Goal: Use online tool/utility: Utilize a website feature to perform a specific function

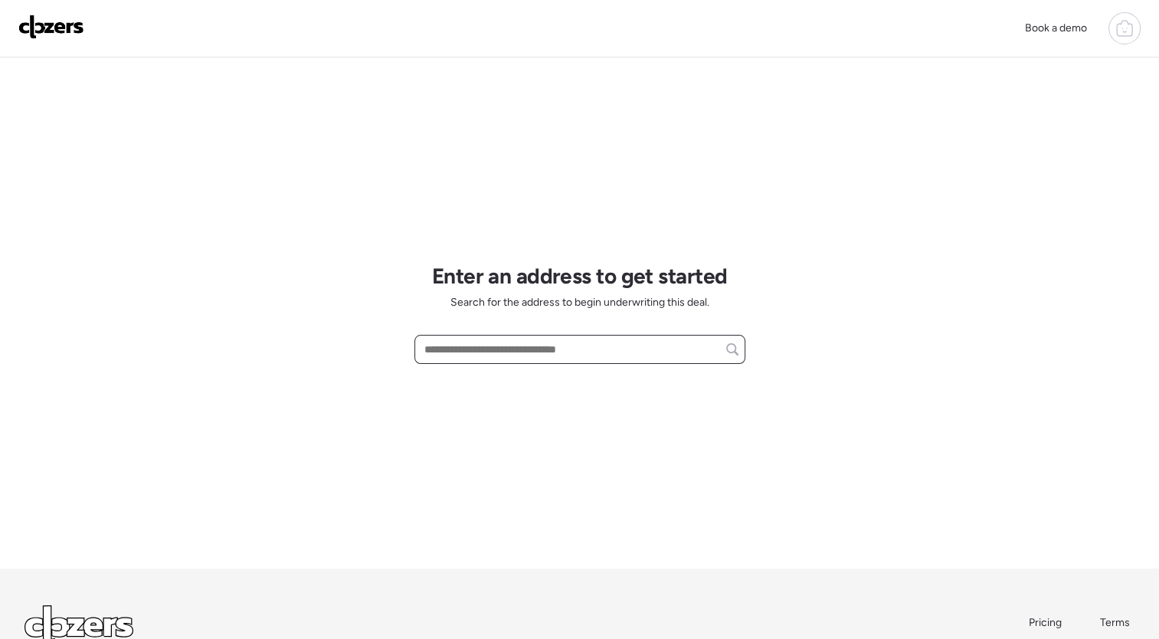
click at [449, 343] on input "text" at bounding box center [579, 349] width 317 height 21
paste input "**********"
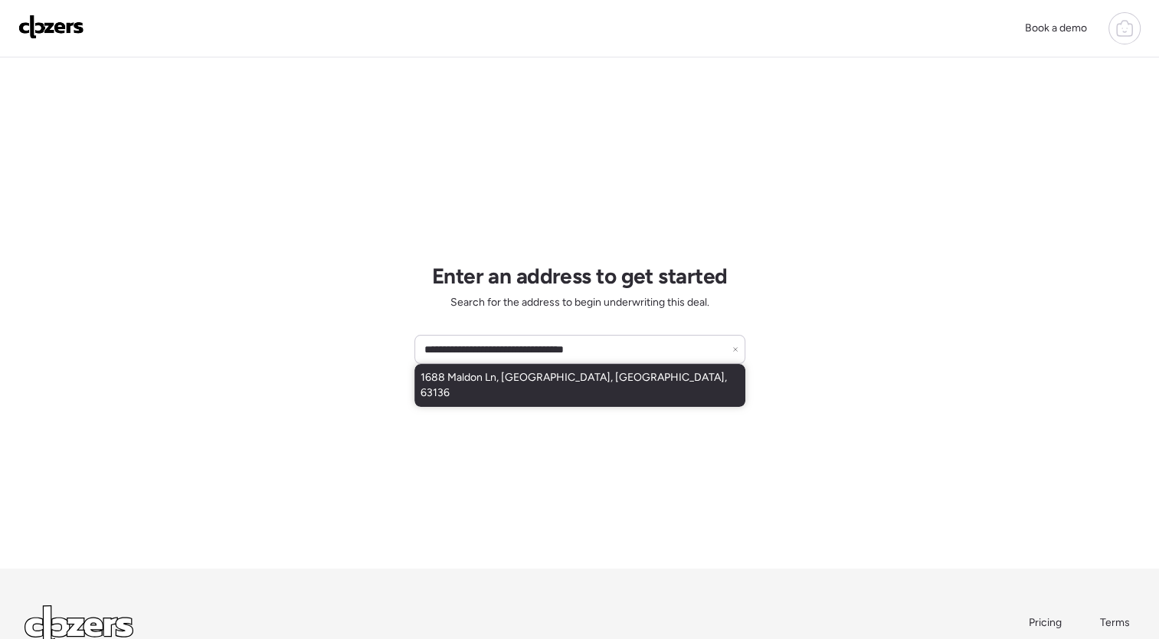
click at [490, 387] on div "1688 Maldon Ln, [GEOGRAPHIC_DATA], [GEOGRAPHIC_DATA], 63136" at bounding box center [580, 385] width 331 height 43
type input "**********"
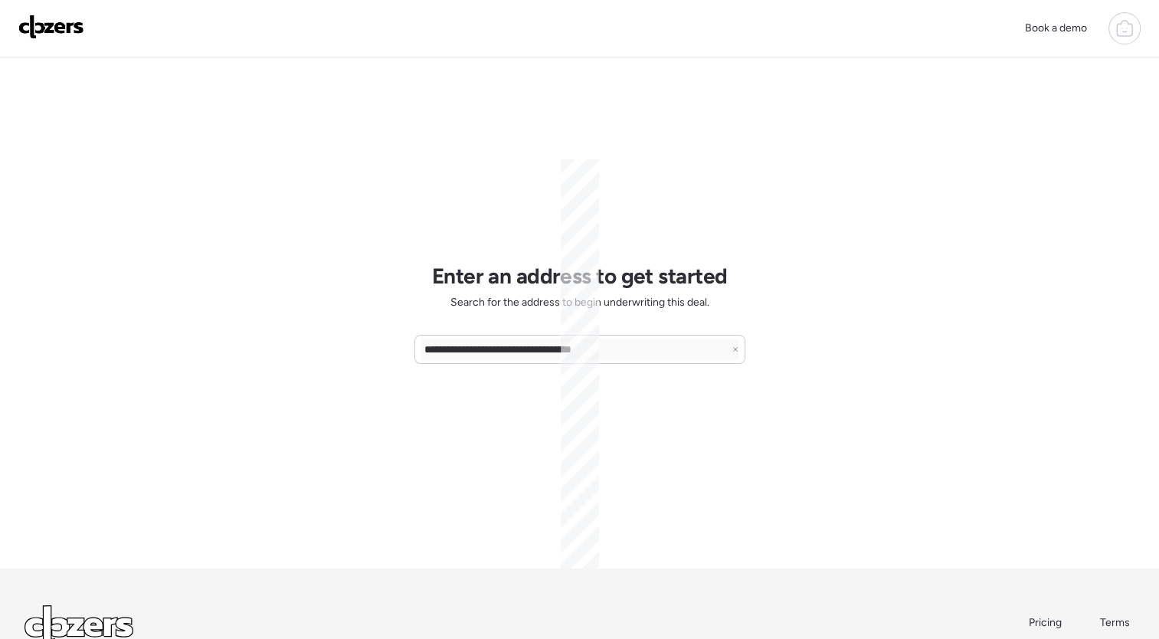
click at [248, 296] on div "**********" at bounding box center [579, 378] width 1159 height 757
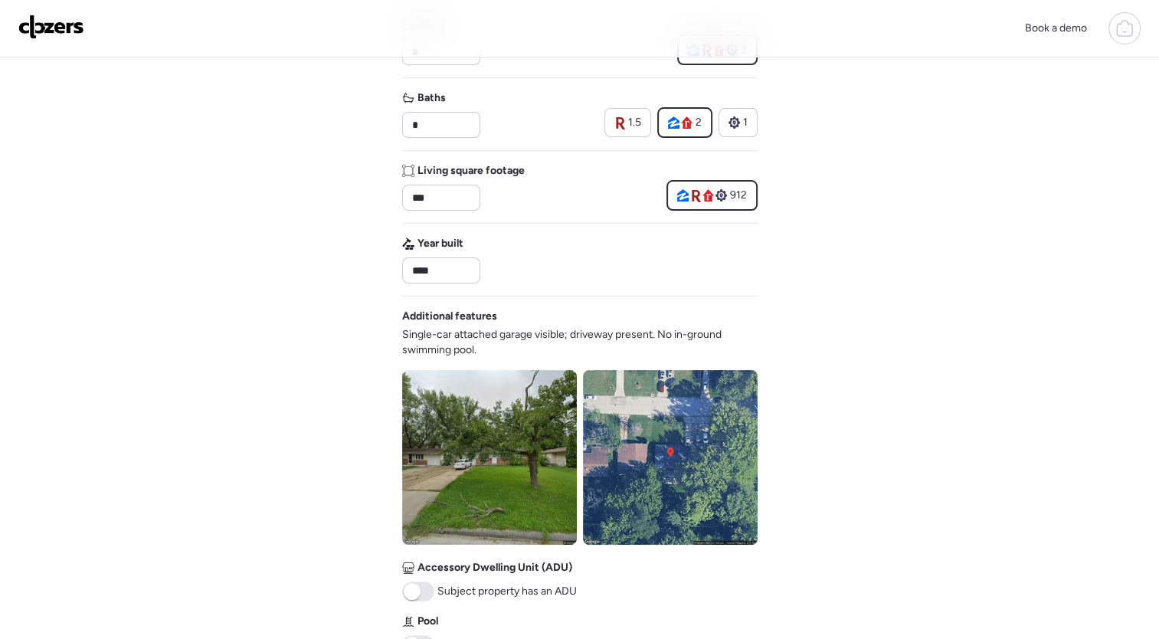
scroll to position [259, 0]
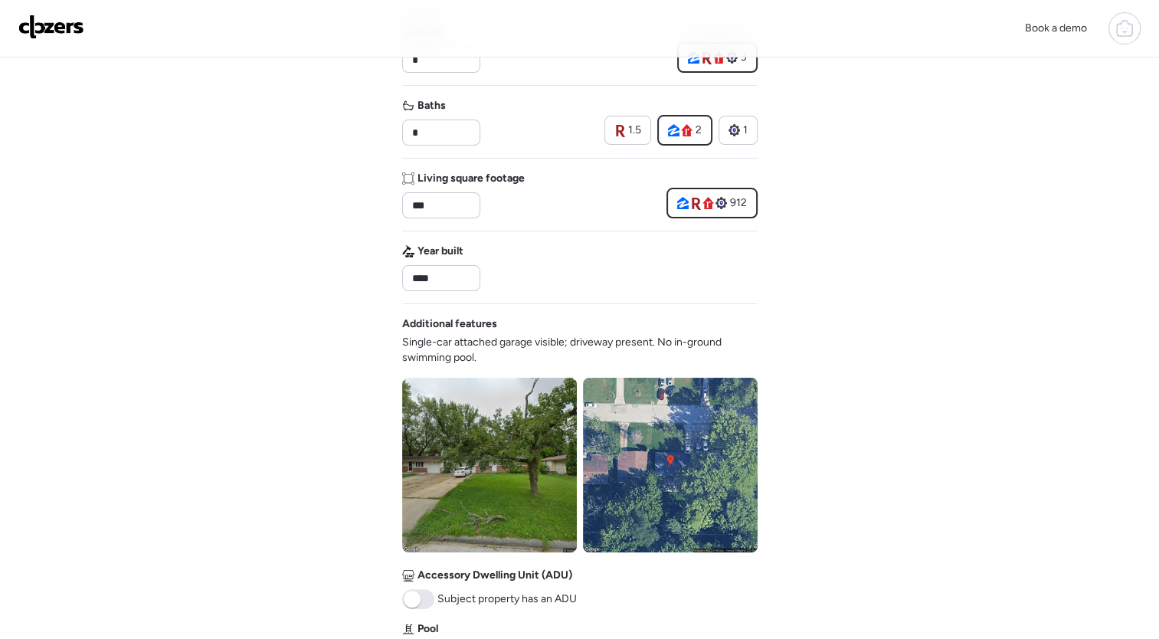
click at [433, 346] on span "Single-car attached garage visible; driveway present. No in-ground swimming poo…" at bounding box center [580, 350] width 356 height 31
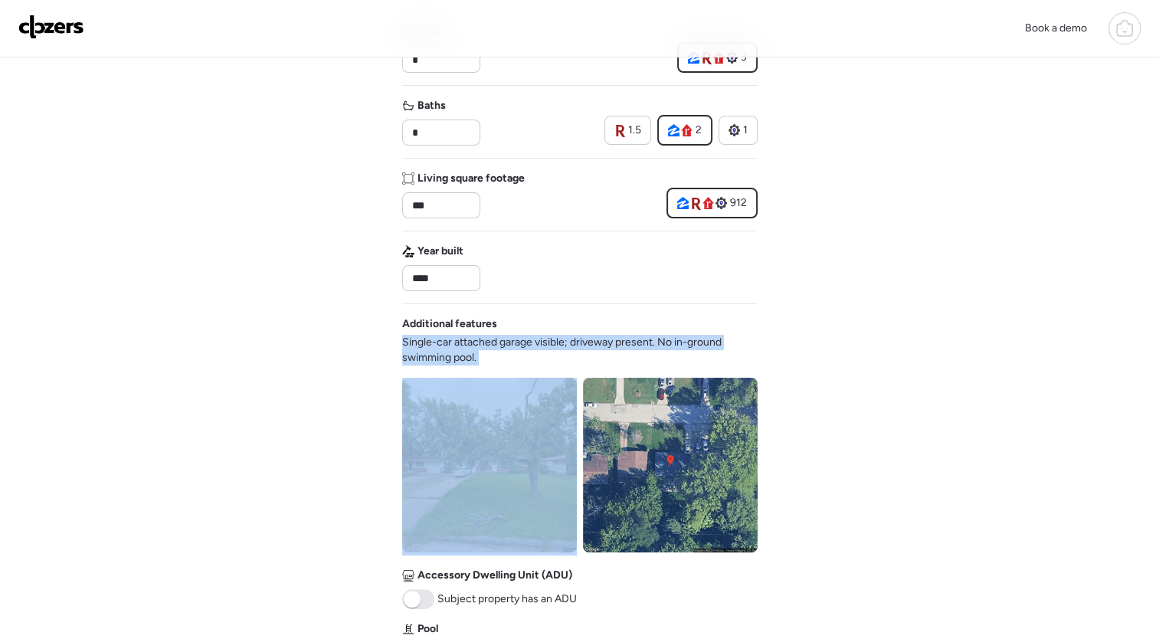
drag, startPoint x: 433, startPoint y: 346, endPoint x: 372, endPoint y: 339, distance: 61.7
click at [372, 339] on div "Book a demo Verify basic info Please verify that our data for this property is …" at bounding box center [579, 396] width 1159 height 1311
drag, startPoint x: 372, startPoint y: 339, endPoint x: 316, endPoint y: 354, distance: 57.3
click at [316, 354] on div "Book a demo Verify basic info Please verify that our data for this property is …" at bounding box center [579, 396] width 1159 height 1311
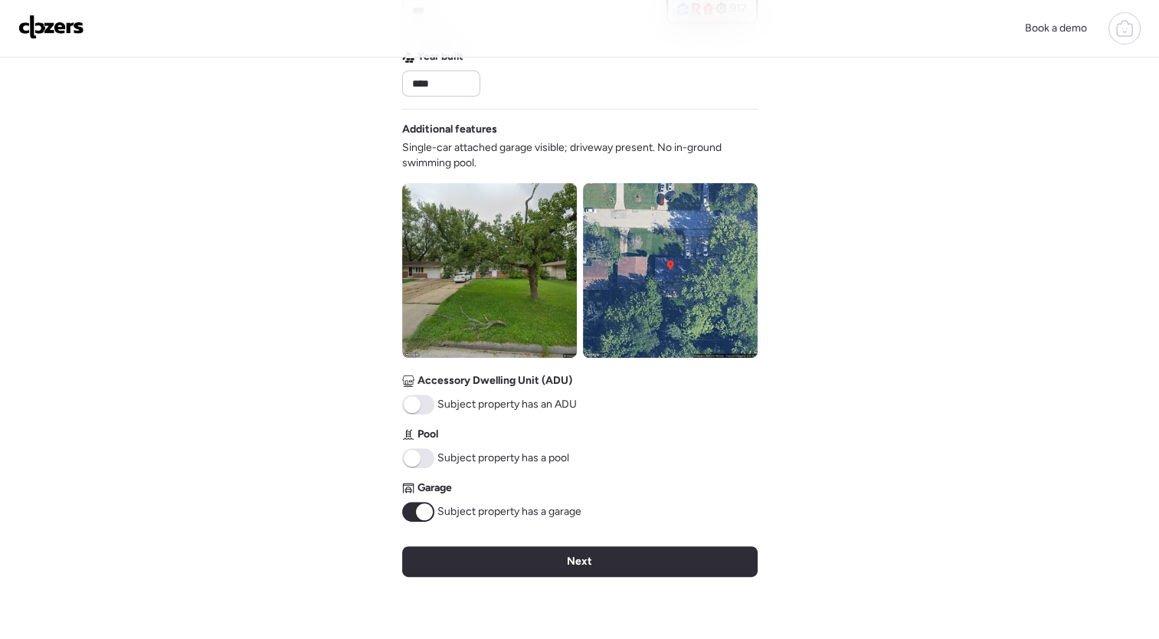
scroll to position [457, 0]
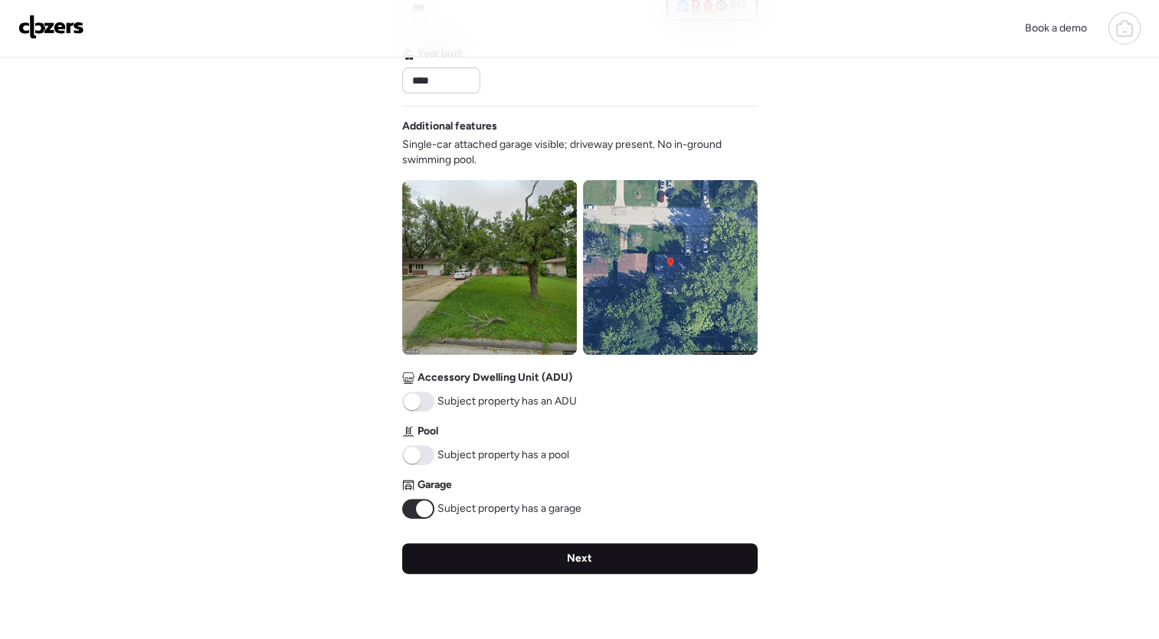
click at [559, 551] on div "Next" at bounding box center [580, 558] width 356 height 31
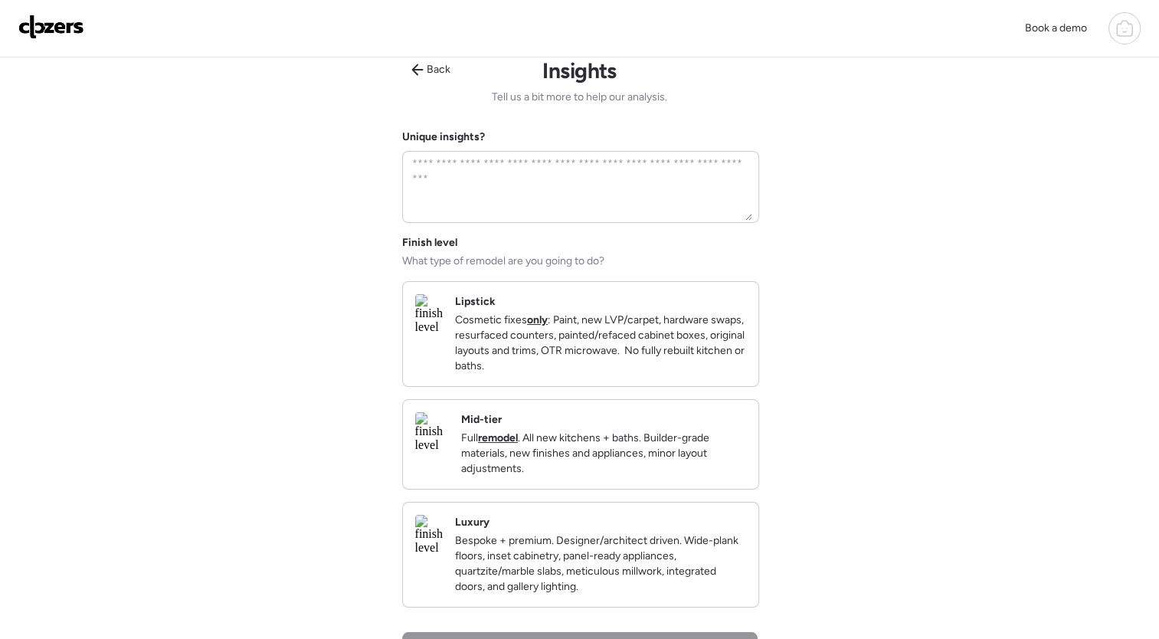
scroll to position [0, 0]
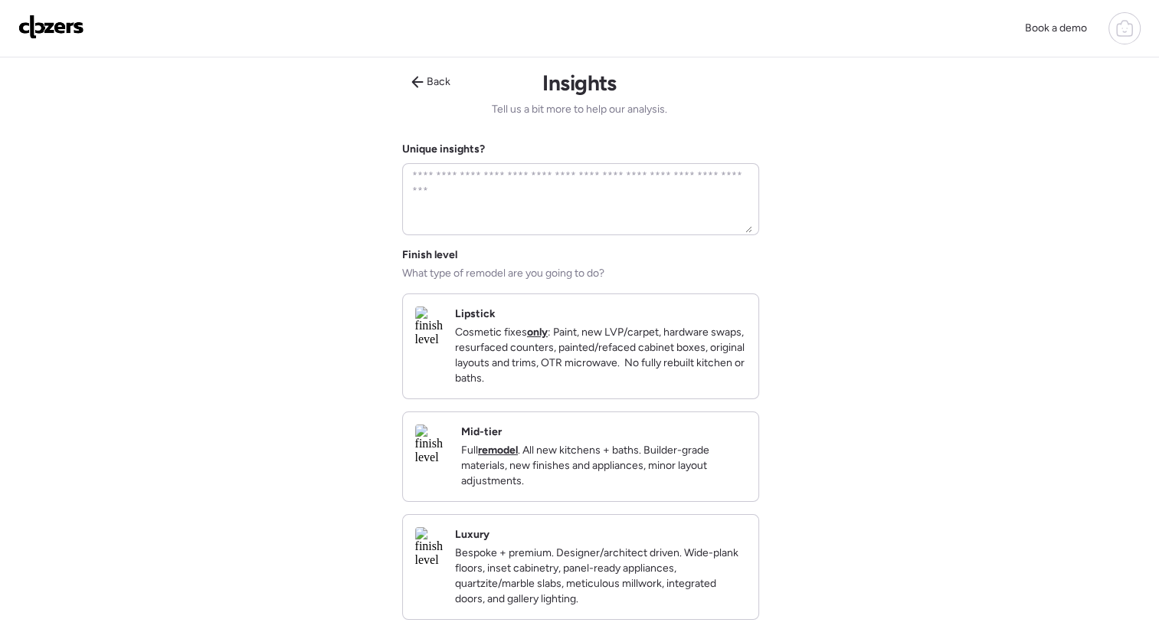
click at [641, 473] on p "Full remodel . All new kitchens + baths. Builder-grade materials, new finishes …" at bounding box center [603, 466] width 285 height 46
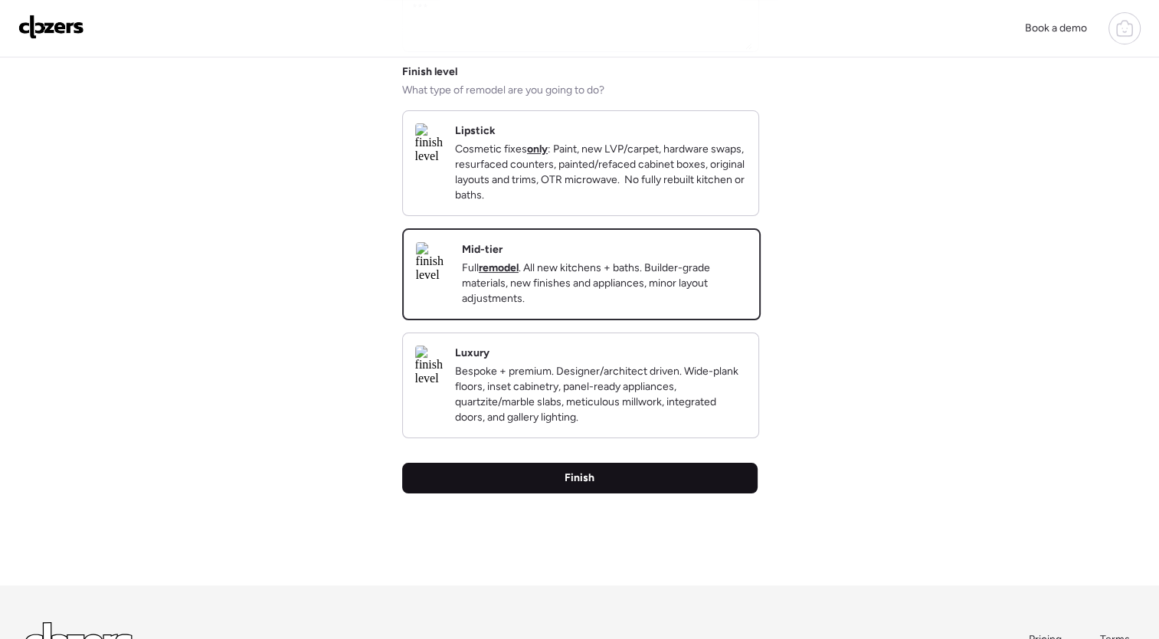
scroll to position [193, 0]
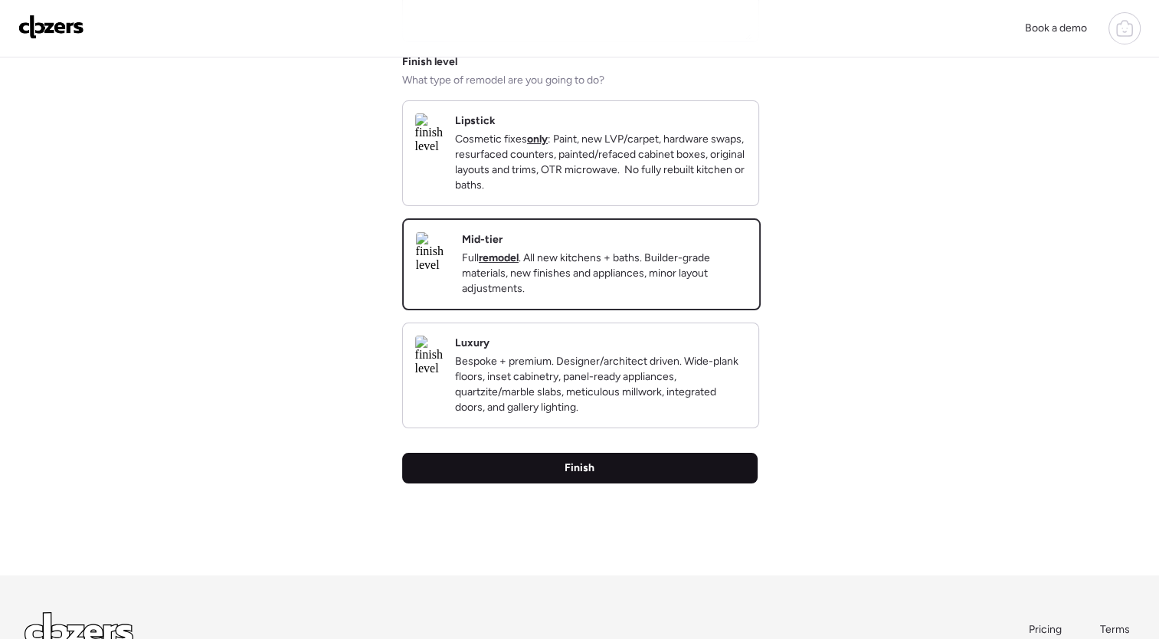
click at [595, 484] on div "Finish" at bounding box center [580, 468] width 356 height 31
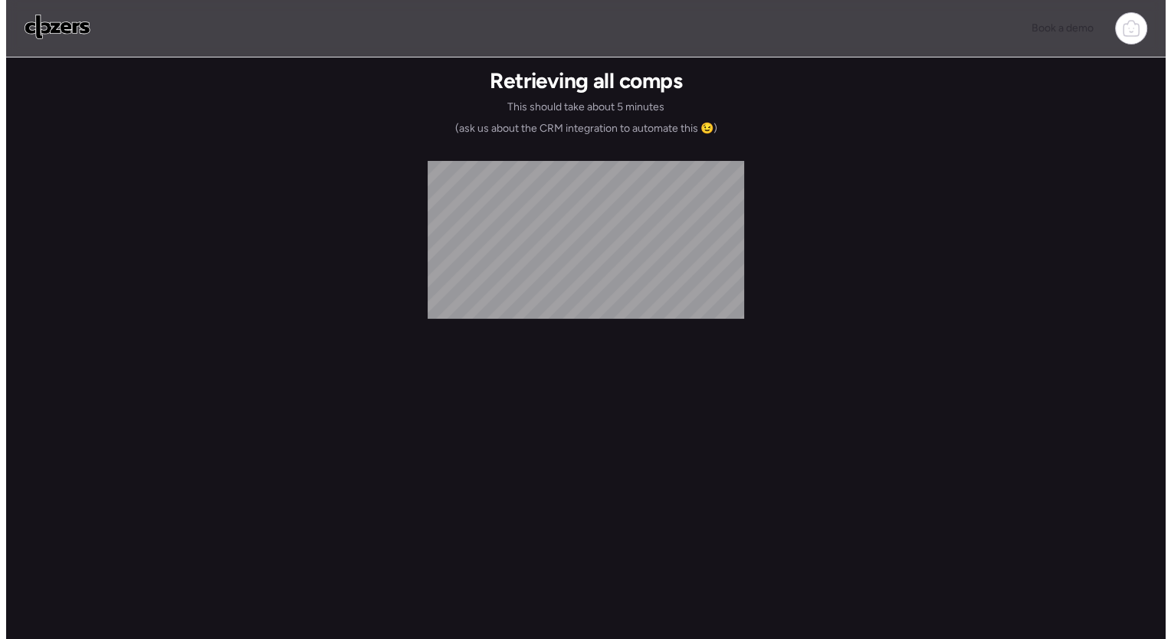
scroll to position [0, 0]
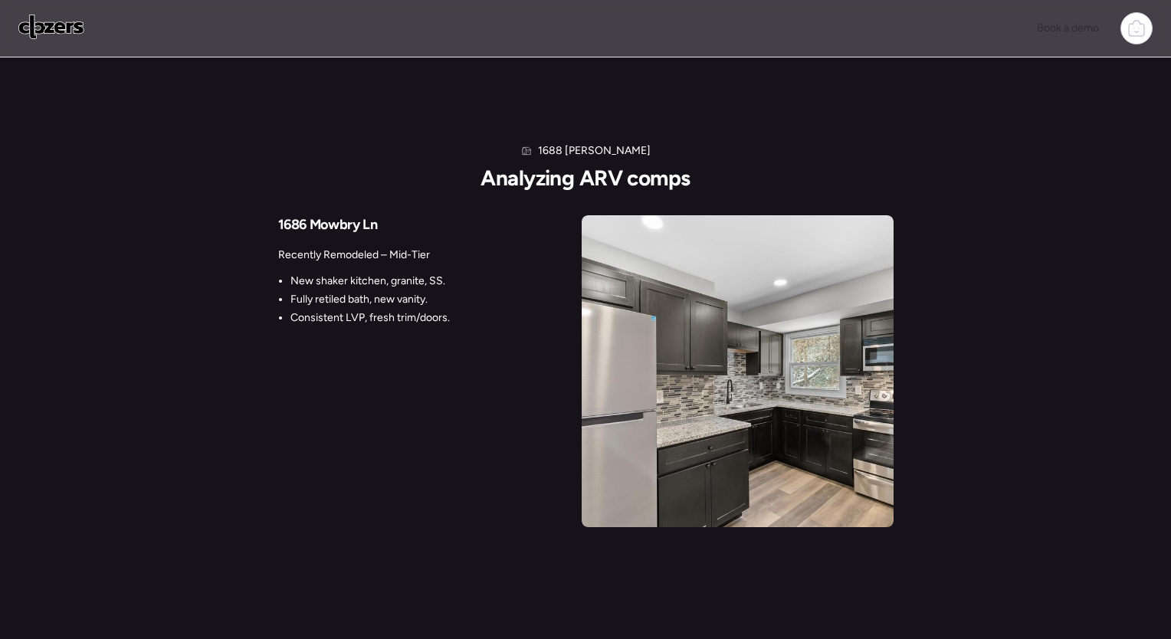
click at [389, 145] on div "1688 Maldon Ln Analyzing ARV comps 1686 Mowbry Ln Recently Remodeled – Mid-Tier…" at bounding box center [585, 335] width 615 height 384
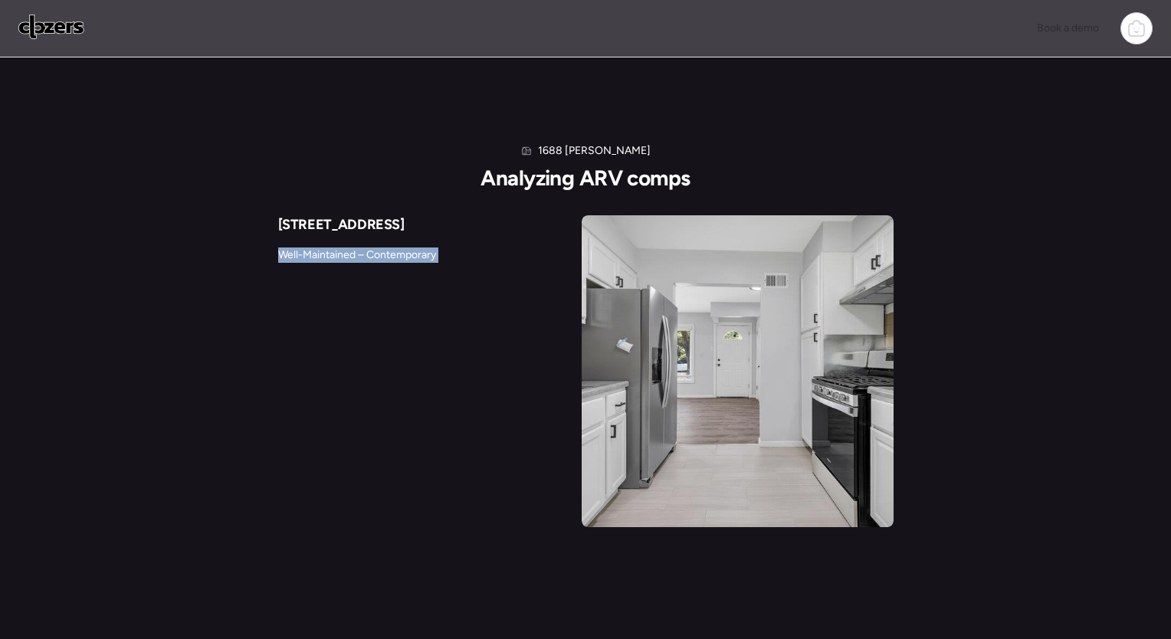
drag, startPoint x: 294, startPoint y: 276, endPoint x: 432, endPoint y: 279, distance: 138.7
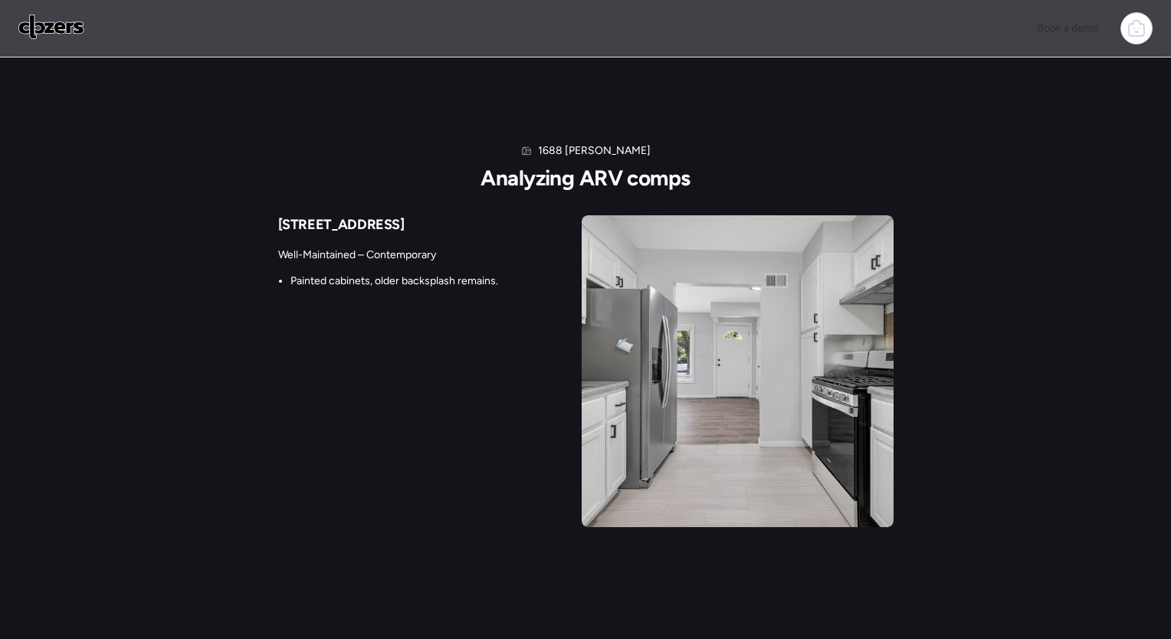
click at [285, 176] on div "1688 Maldon Ln Analyzing ARV comps [STREET_ADDRESS] Well-Maintained – Contempor…" at bounding box center [585, 335] width 615 height 384
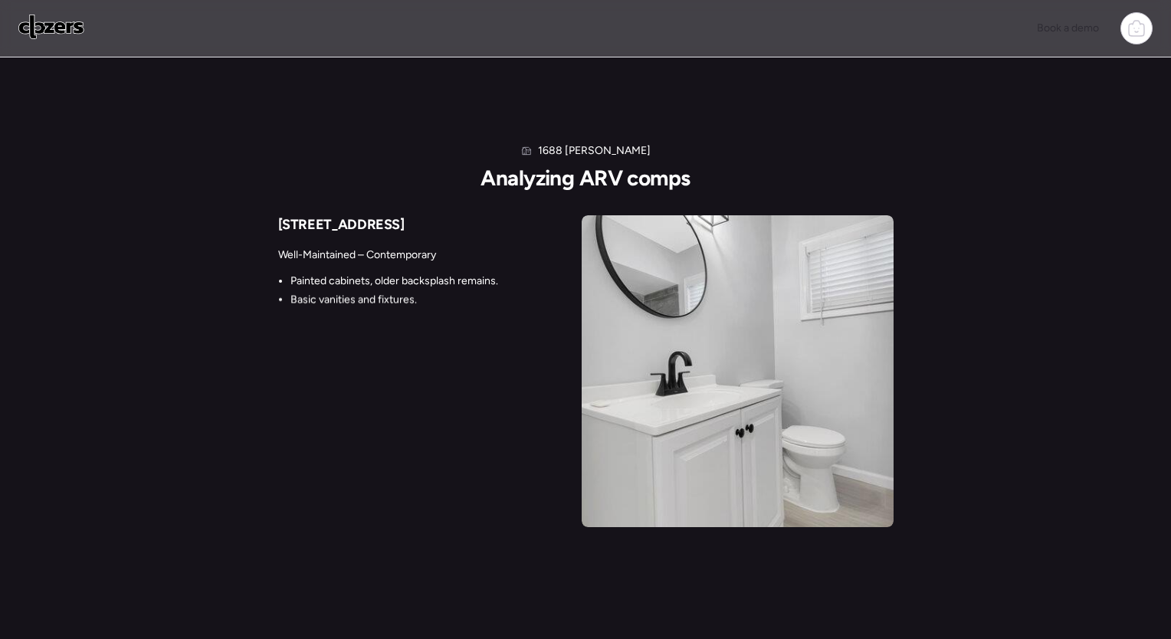
click at [285, 187] on div "1688 Maldon Ln Analyzing ARV comps [STREET_ADDRESS] Well-Maintained – Contempor…" at bounding box center [585, 335] width 615 height 384
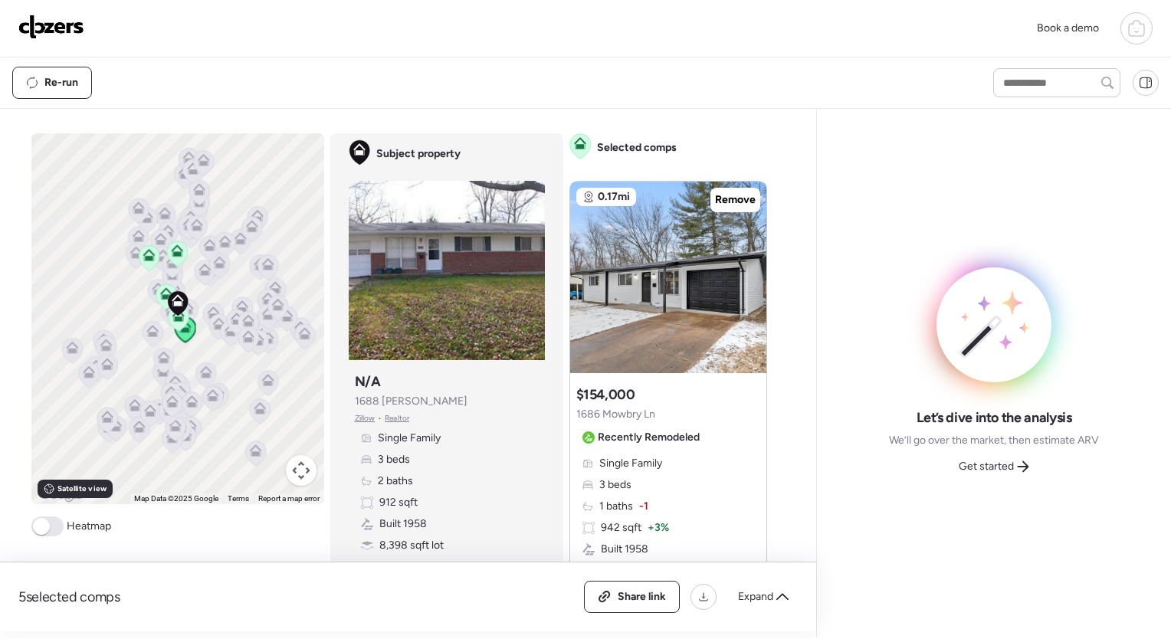
scroll to position [21, 0]
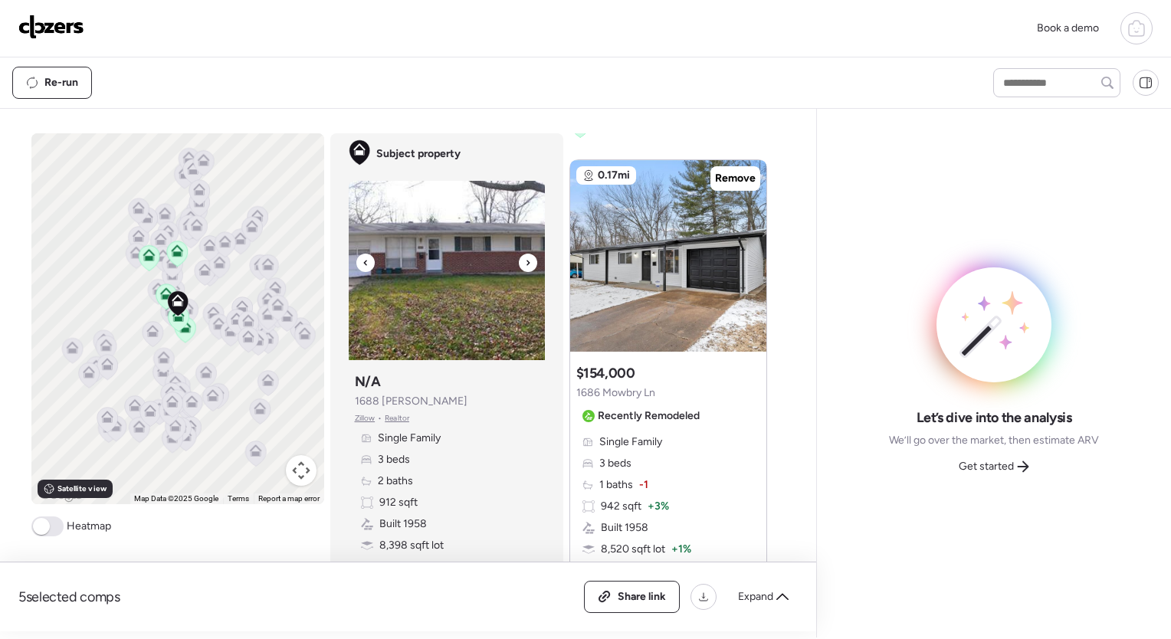
click at [526, 264] on icon at bounding box center [527, 262] width 3 height 5
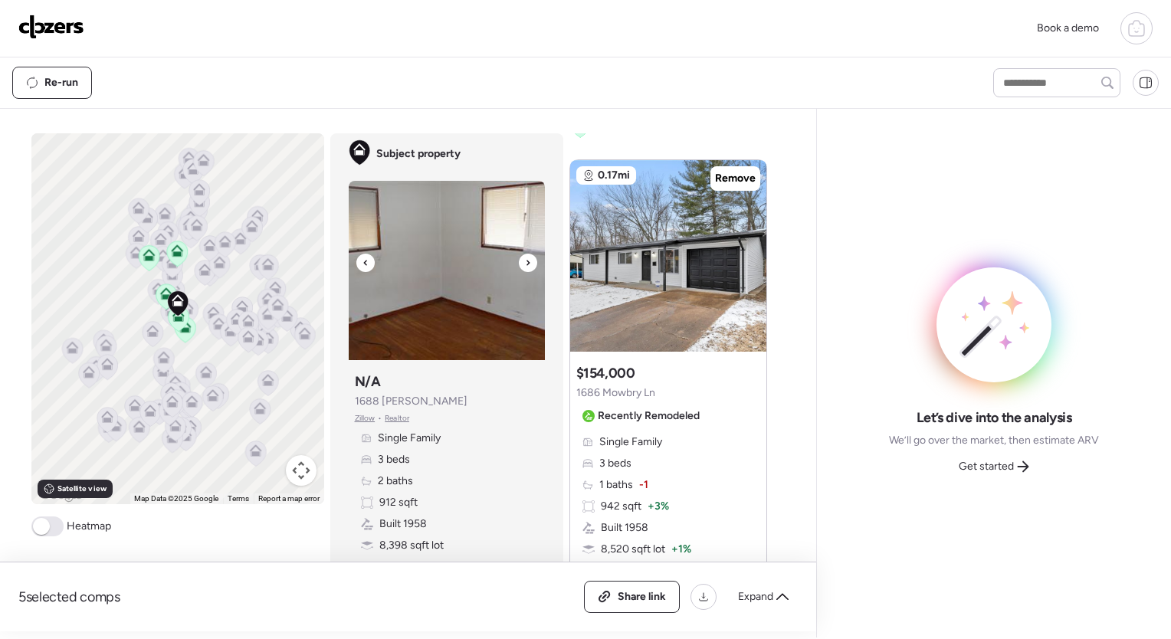
click at [526, 264] on icon at bounding box center [527, 262] width 3 height 5
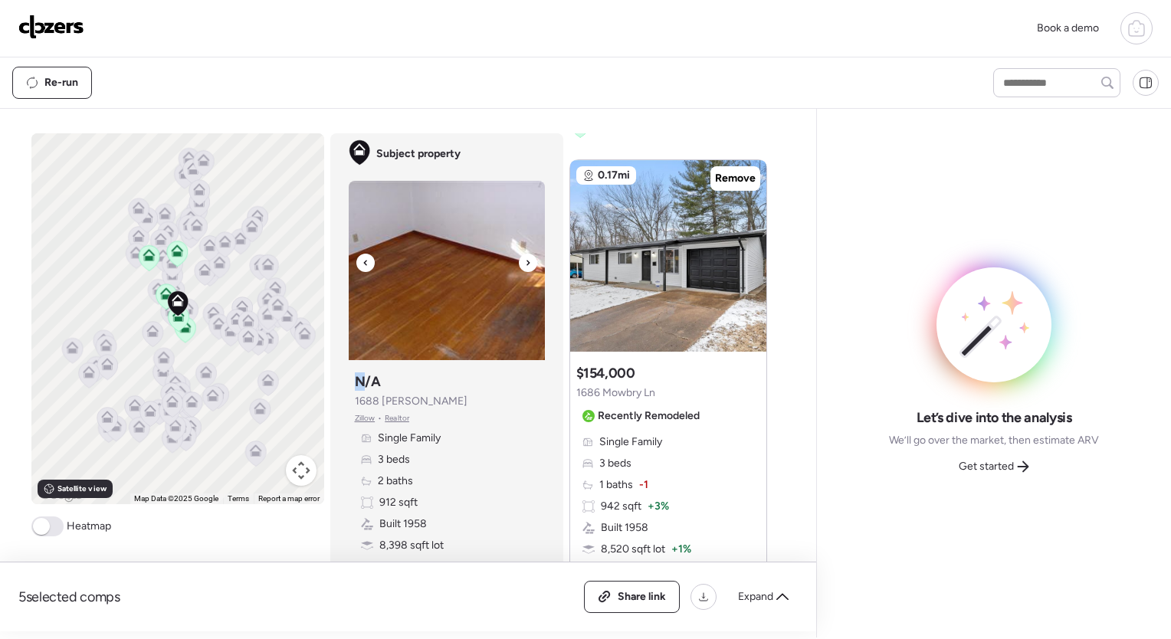
click at [526, 264] on icon at bounding box center [527, 262] width 3 height 5
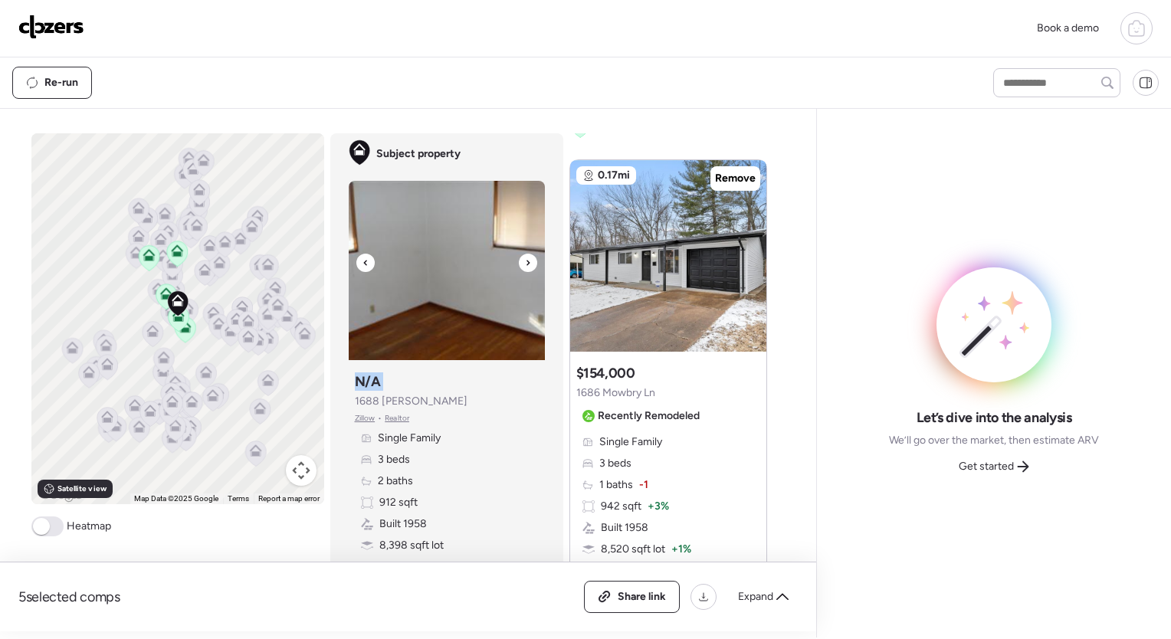
click at [525, 264] on icon at bounding box center [528, 263] width 6 height 18
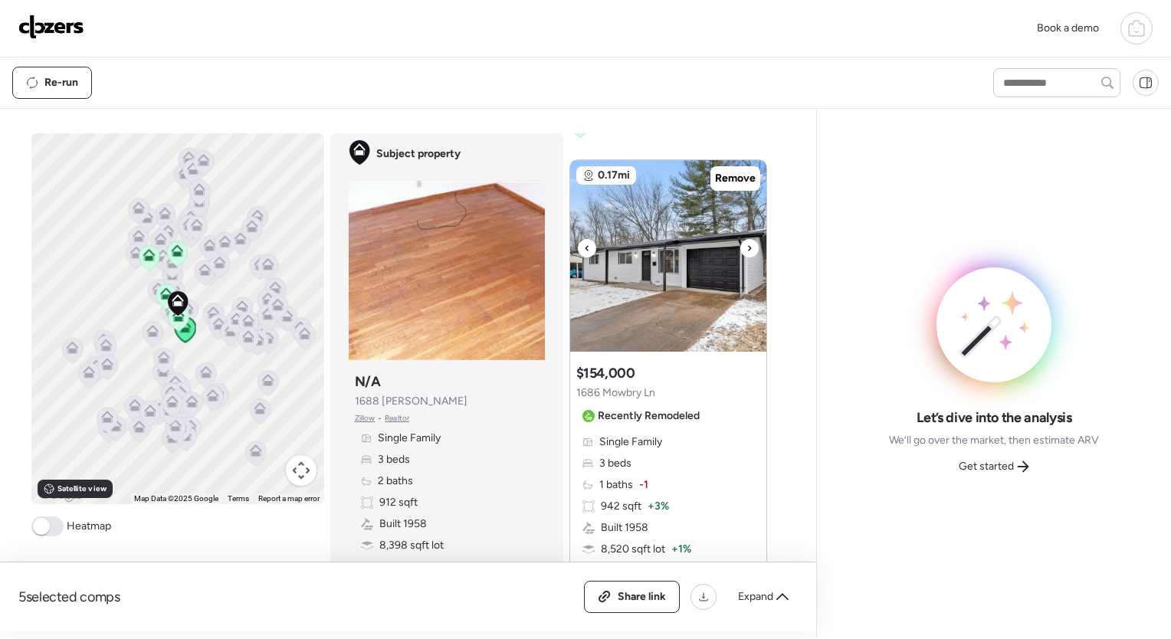
click at [747, 251] on div at bounding box center [749, 248] width 18 height 18
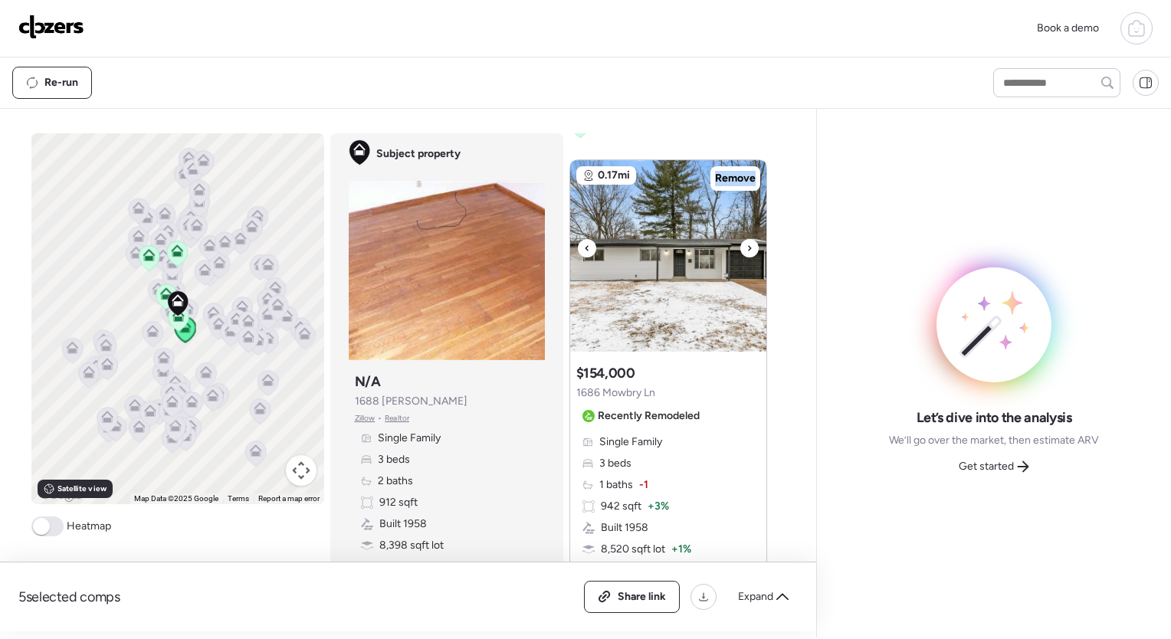
click at [747, 251] on div at bounding box center [749, 248] width 18 height 18
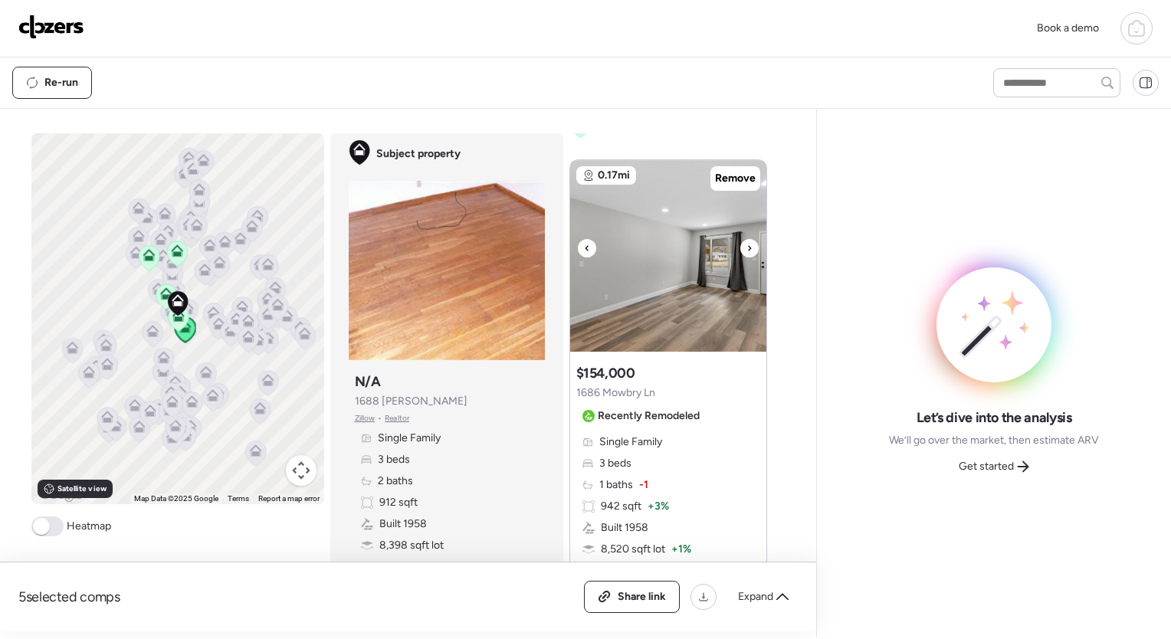
click at [747, 251] on div at bounding box center [749, 248] width 18 height 18
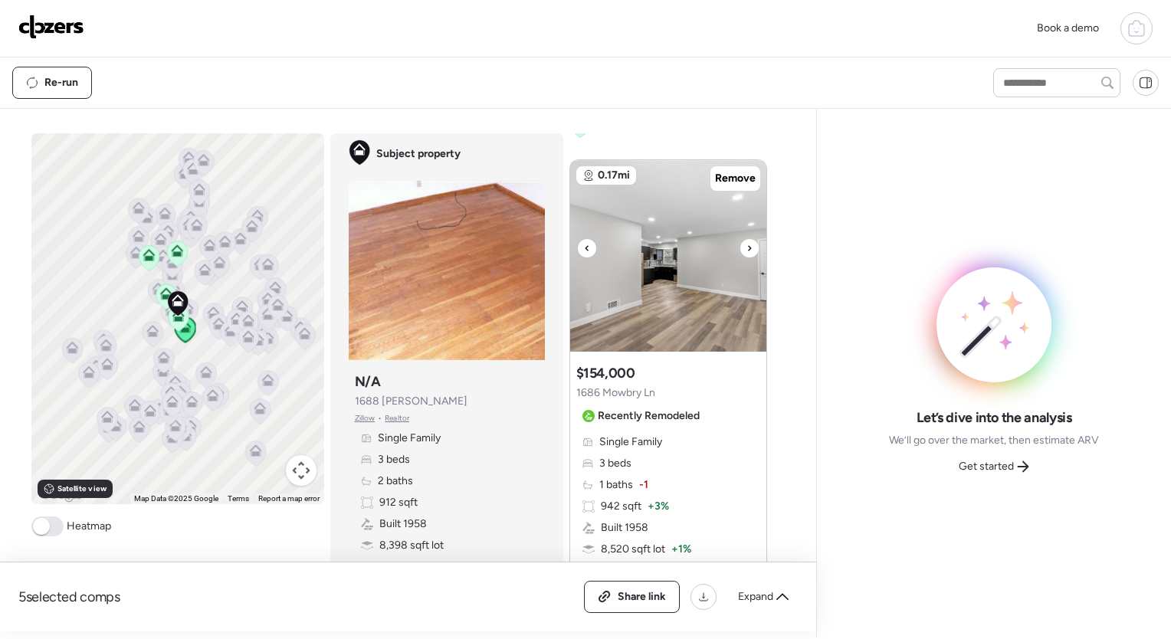
click at [747, 251] on div at bounding box center [749, 248] width 18 height 18
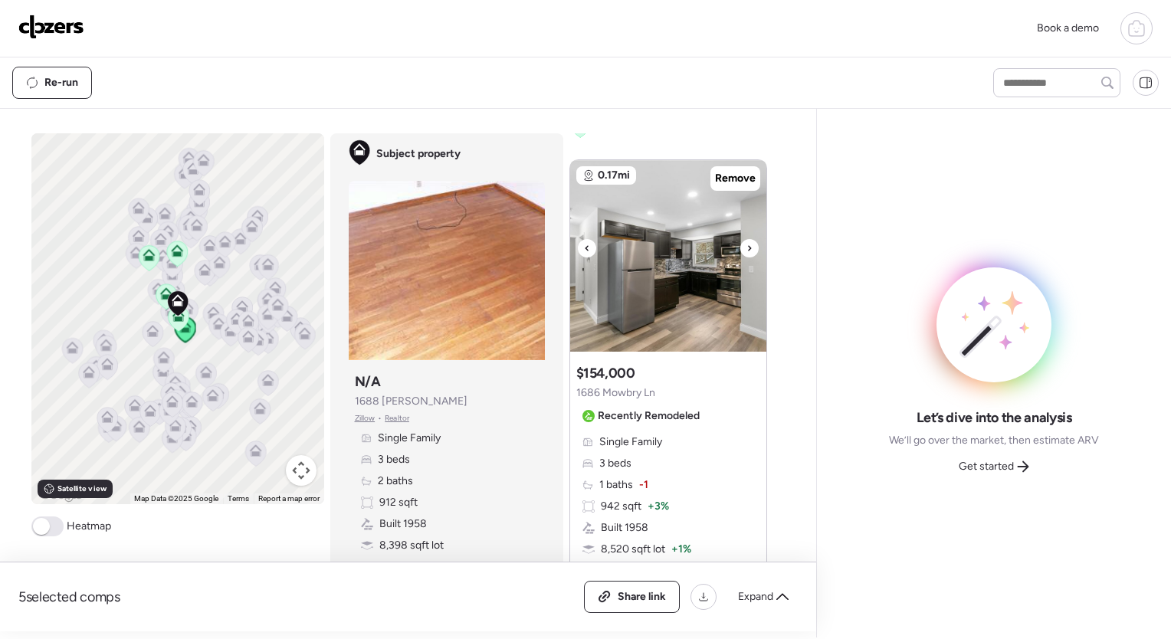
click at [747, 251] on div at bounding box center [749, 248] width 18 height 18
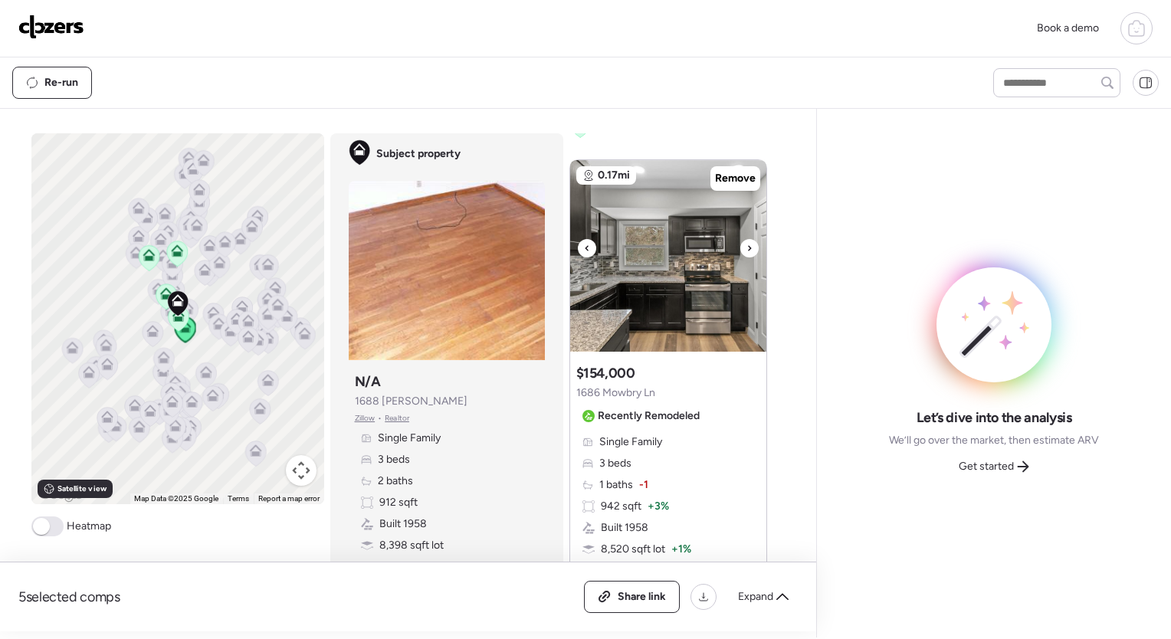
click at [747, 251] on div at bounding box center [749, 248] width 18 height 18
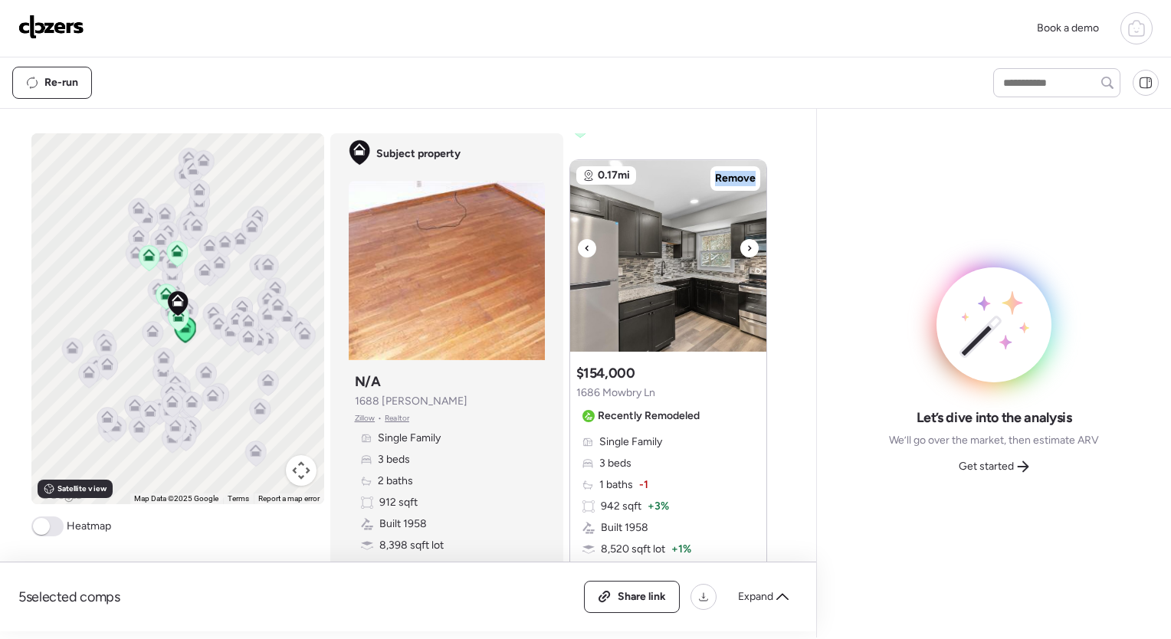
click at [747, 251] on div at bounding box center [749, 248] width 18 height 18
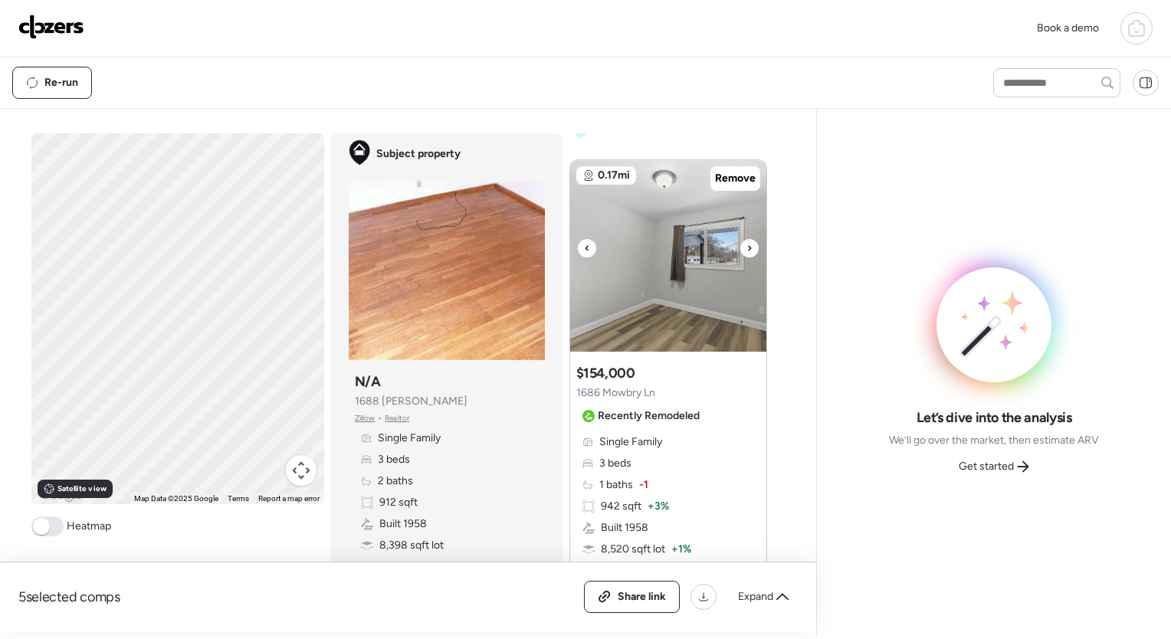
click at [747, 251] on div at bounding box center [749, 248] width 18 height 18
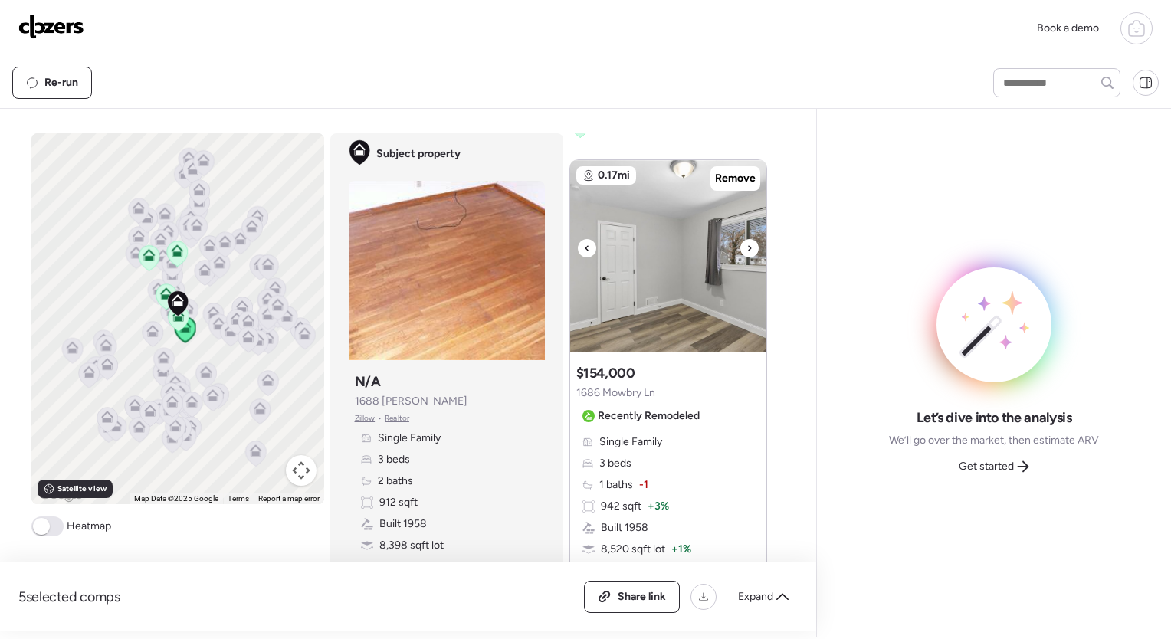
click at [747, 251] on div at bounding box center [749, 248] width 18 height 18
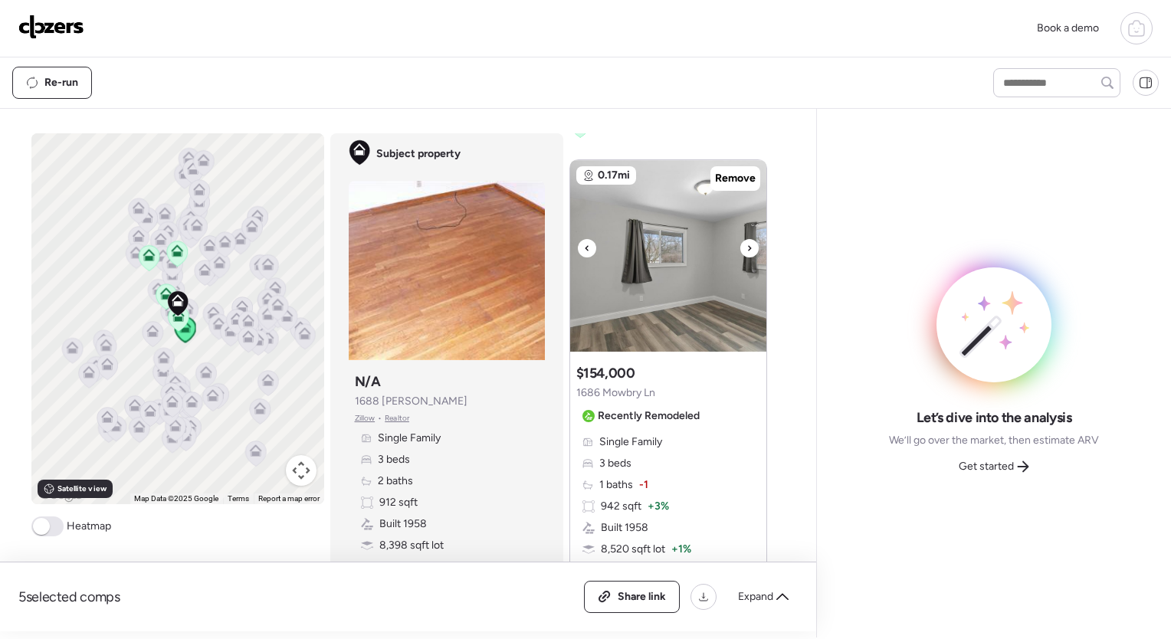
click at [747, 251] on div at bounding box center [749, 248] width 18 height 18
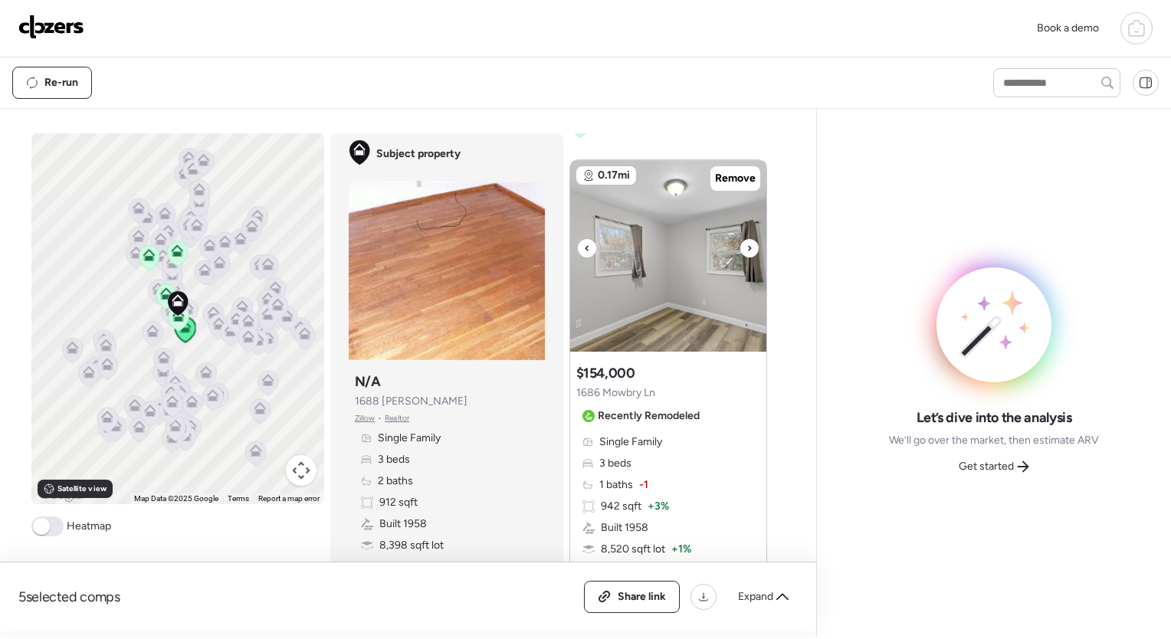
click at [747, 251] on div at bounding box center [749, 248] width 18 height 18
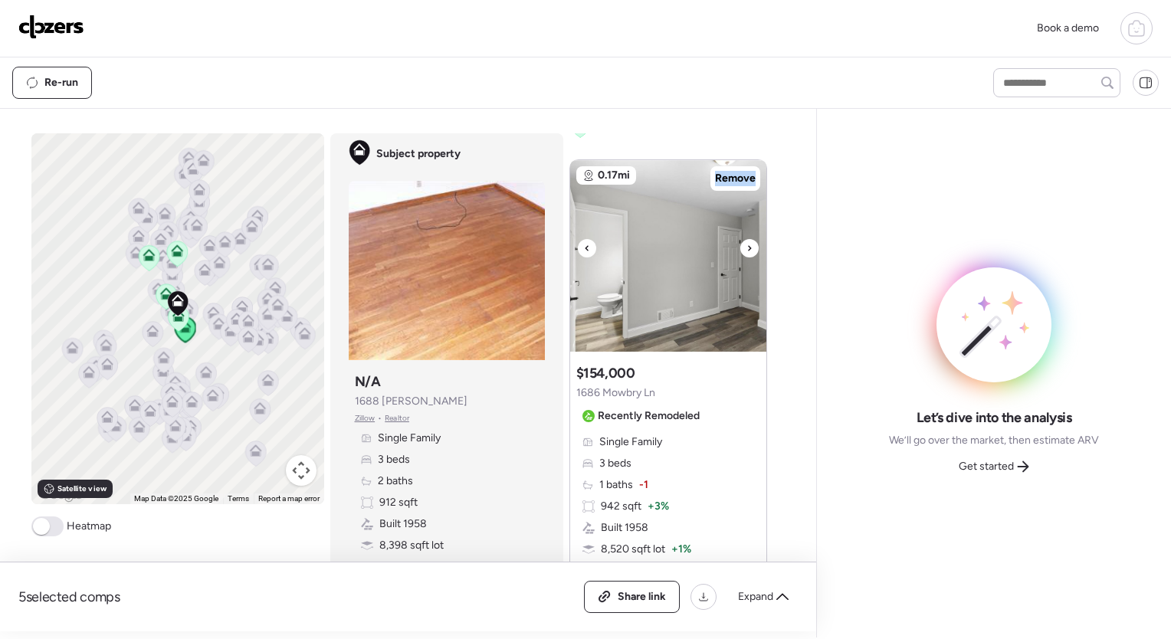
click at [747, 251] on div at bounding box center [749, 248] width 18 height 18
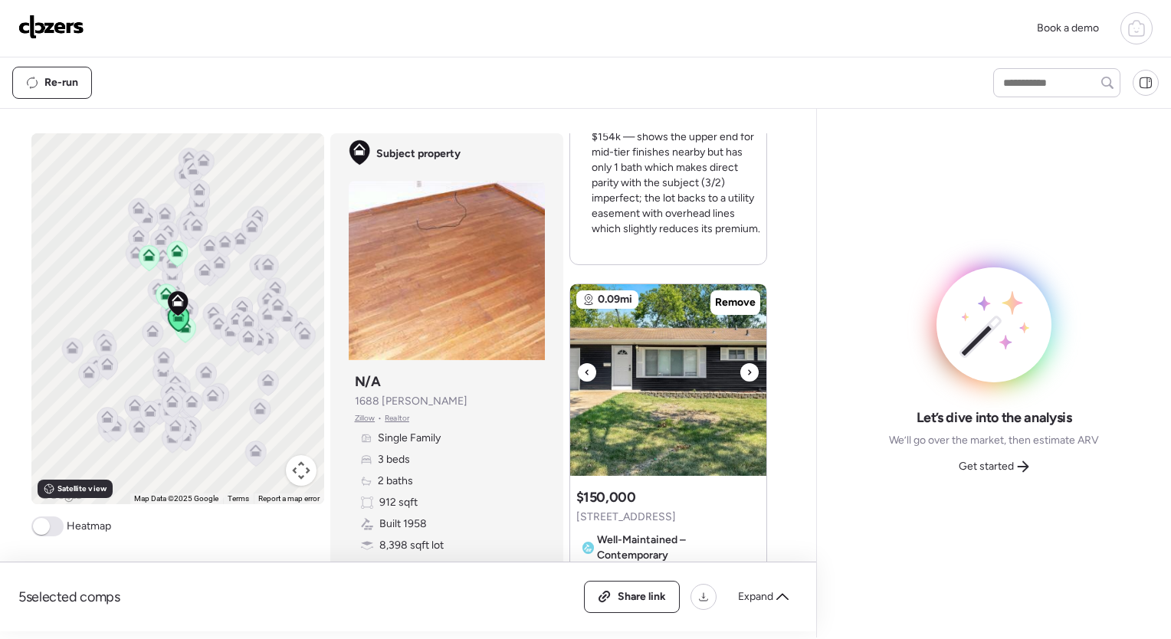
scroll to position [610, 0]
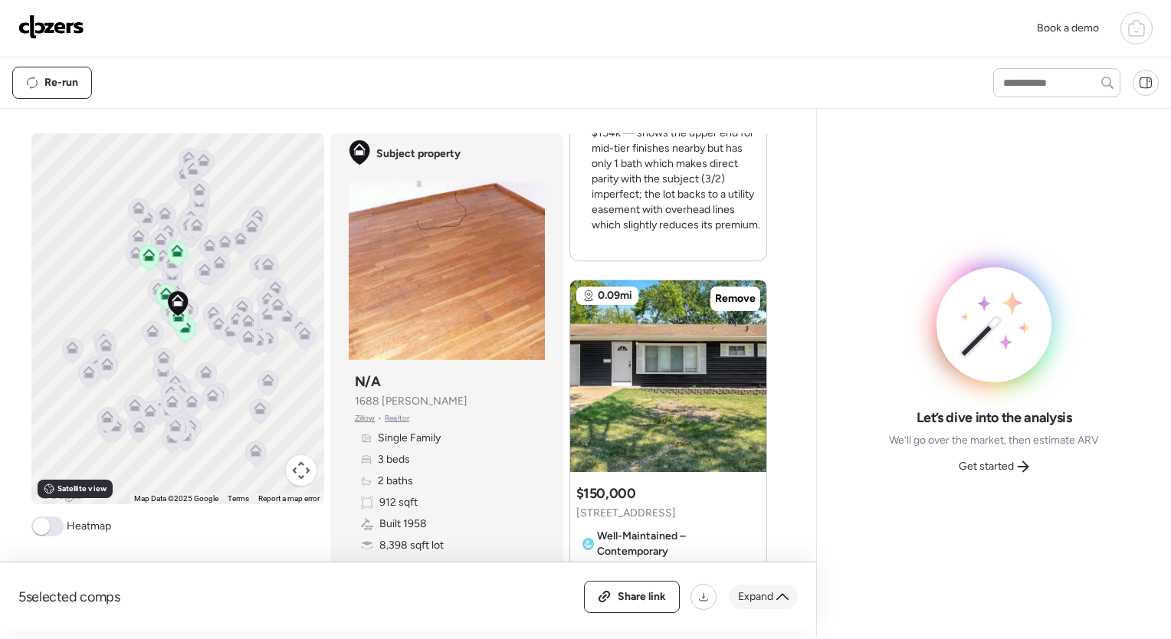
click at [785, 606] on div "Expand" at bounding box center [763, 597] width 69 height 25
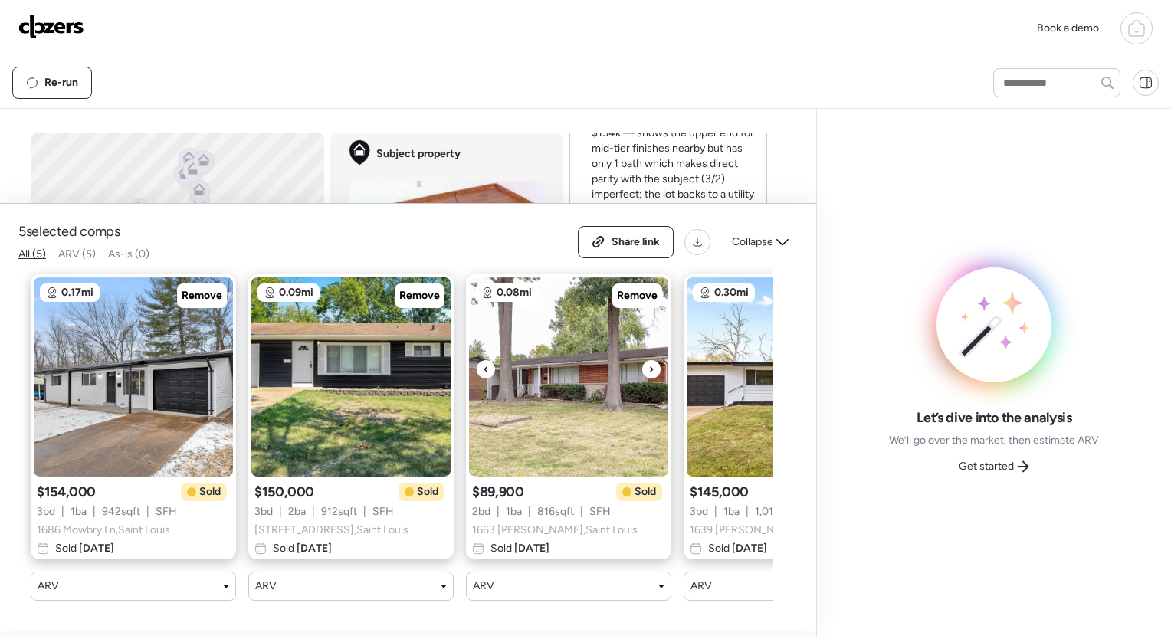
click at [649, 360] on icon at bounding box center [651, 369] width 6 height 18
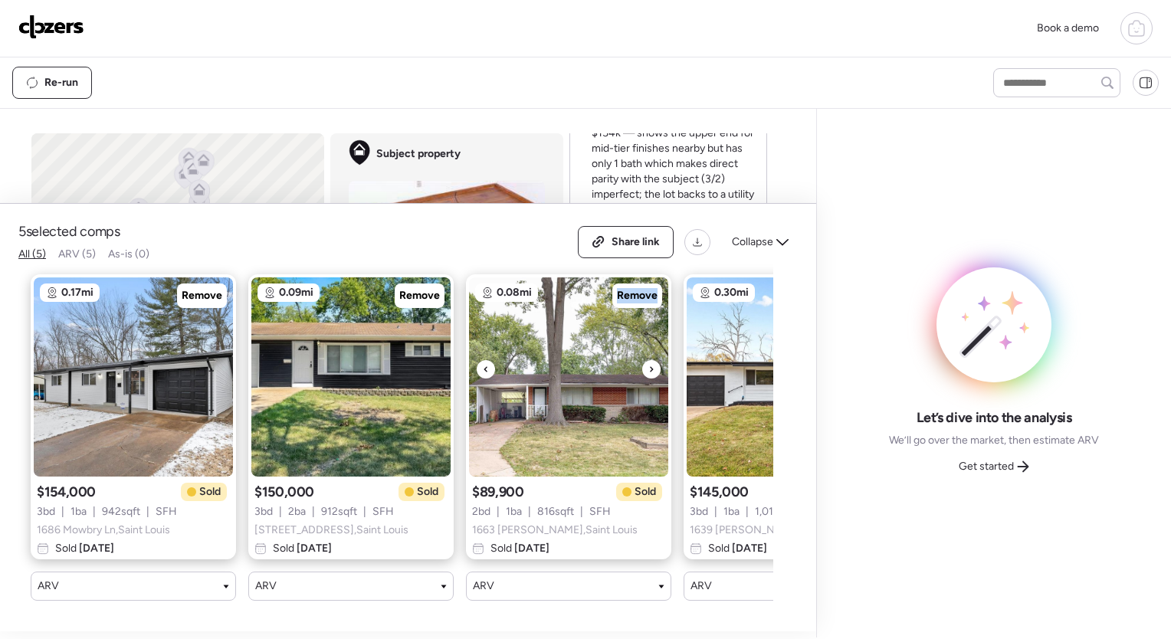
click at [649, 360] on icon at bounding box center [651, 369] width 6 height 18
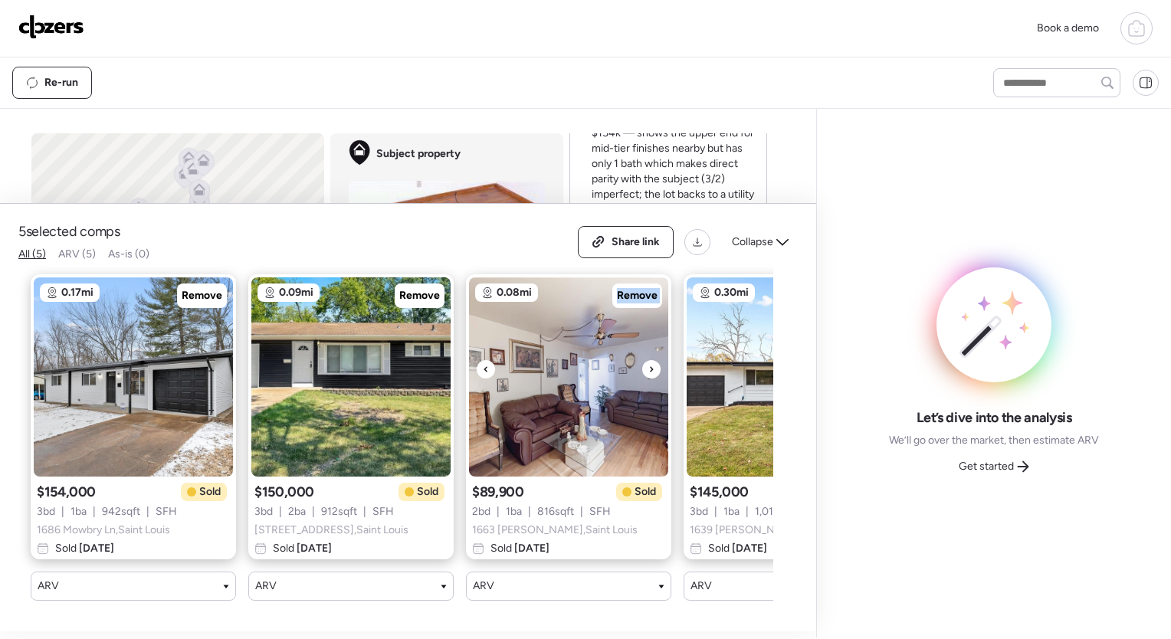
click at [649, 360] on icon at bounding box center [651, 369] width 6 height 18
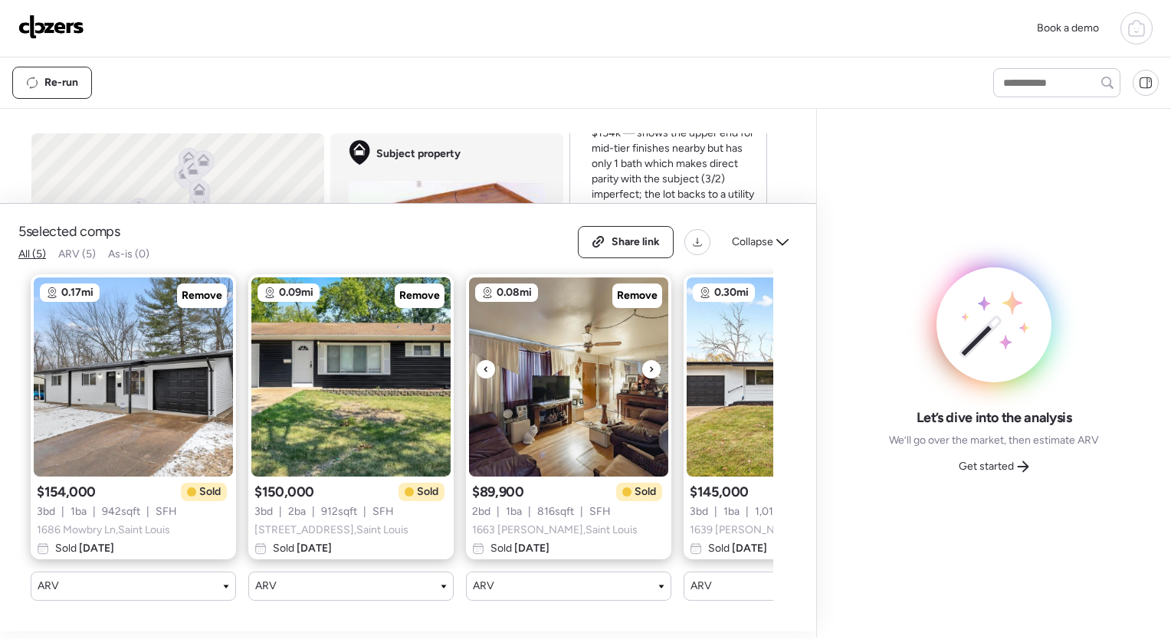
click at [649, 360] on icon at bounding box center [651, 369] width 6 height 18
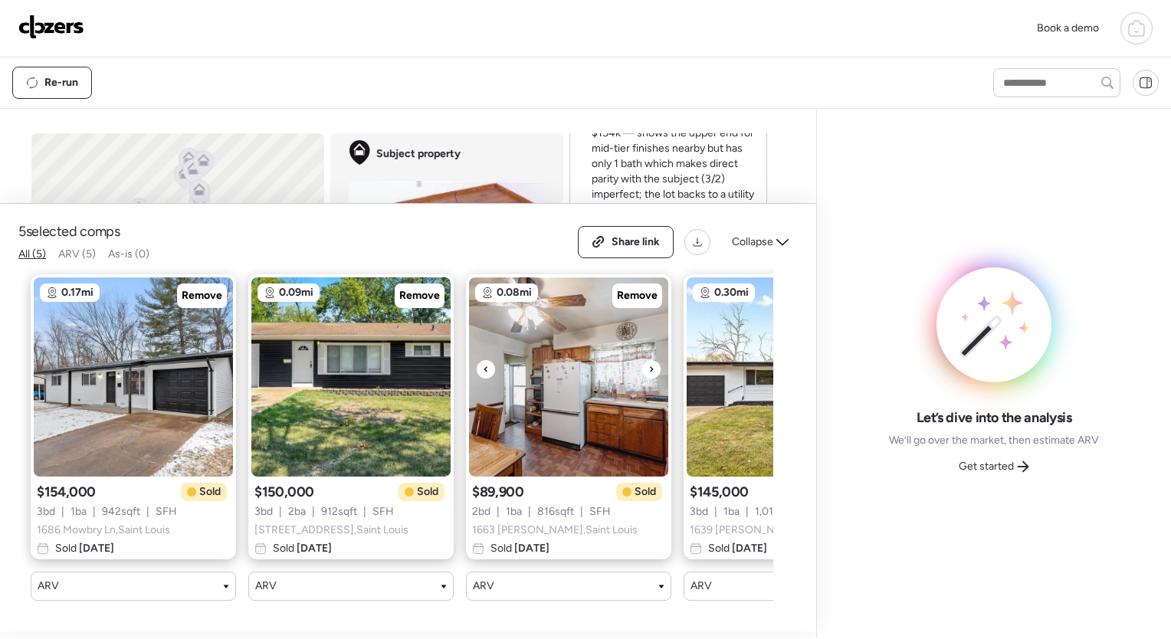
click at [649, 360] on icon at bounding box center [651, 369] width 6 height 18
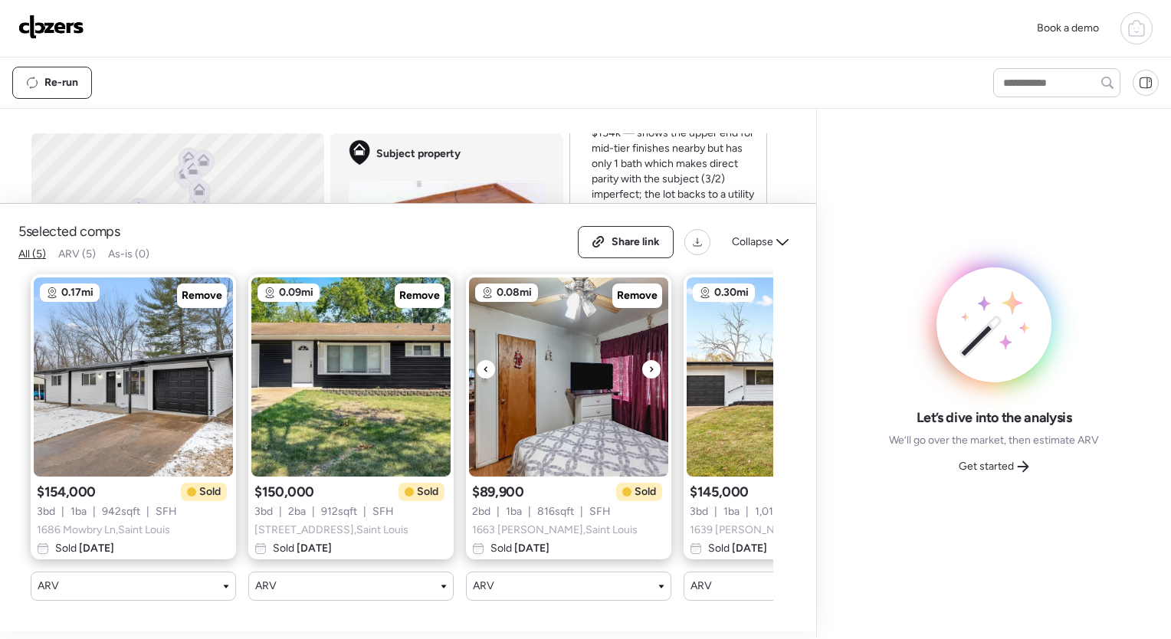
click at [649, 360] on icon at bounding box center [651, 369] width 6 height 18
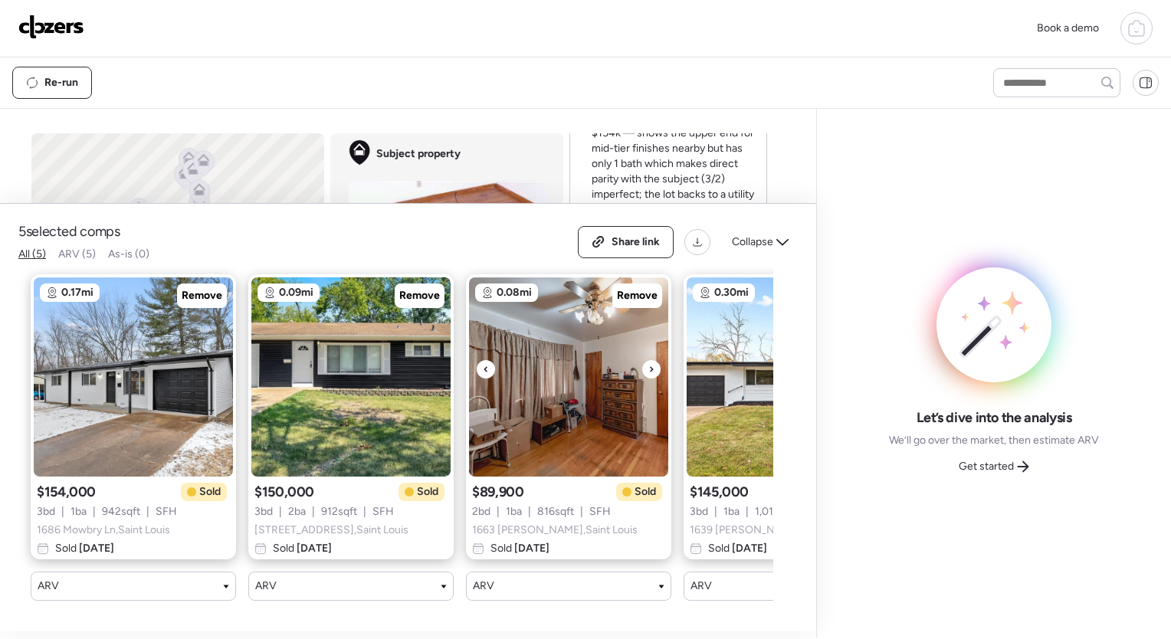
click at [649, 360] on icon at bounding box center [651, 369] width 6 height 18
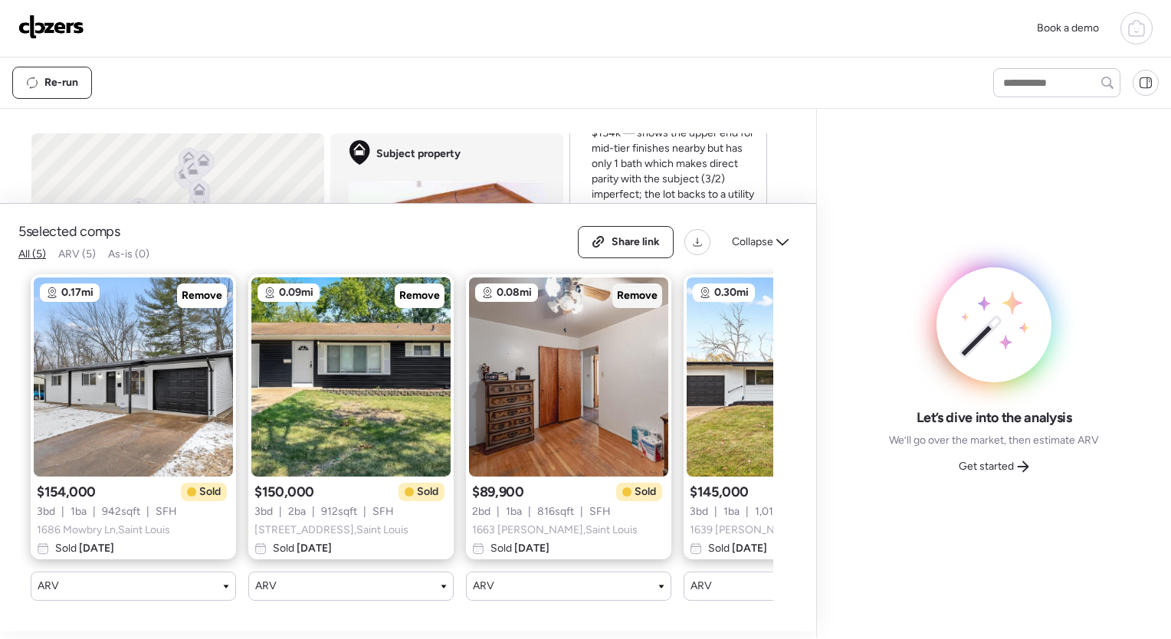
click at [625, 288] on span "Remove" at bounding box center [637, 295] width 41 height 15
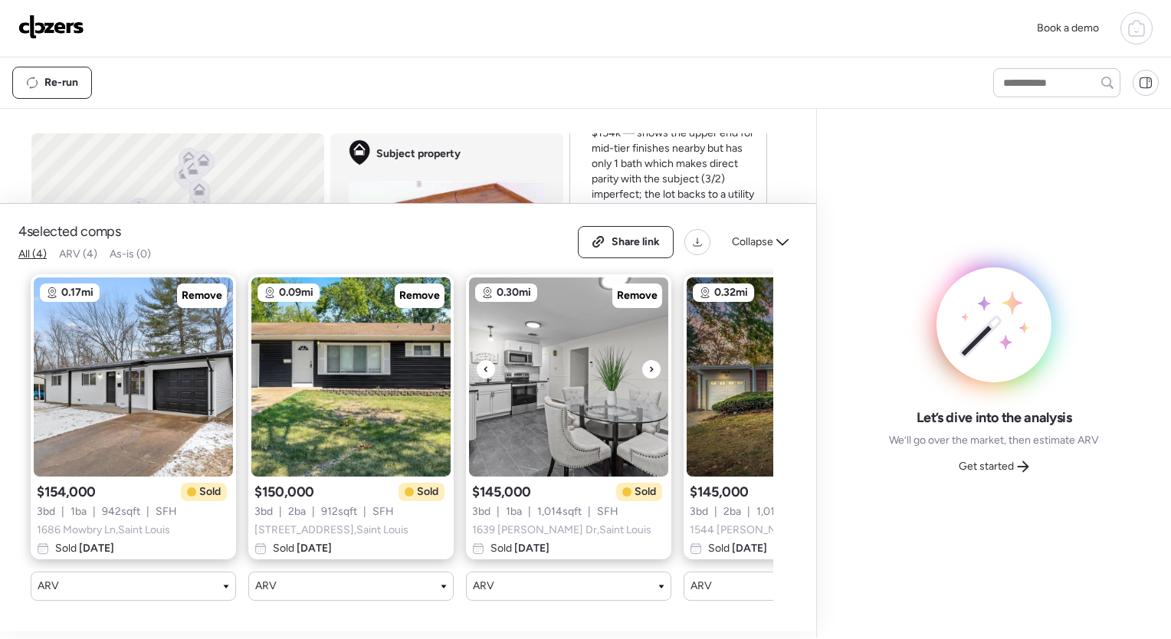
click at [647, 360] on div at bounding box center [651, 369] width 18 height 18
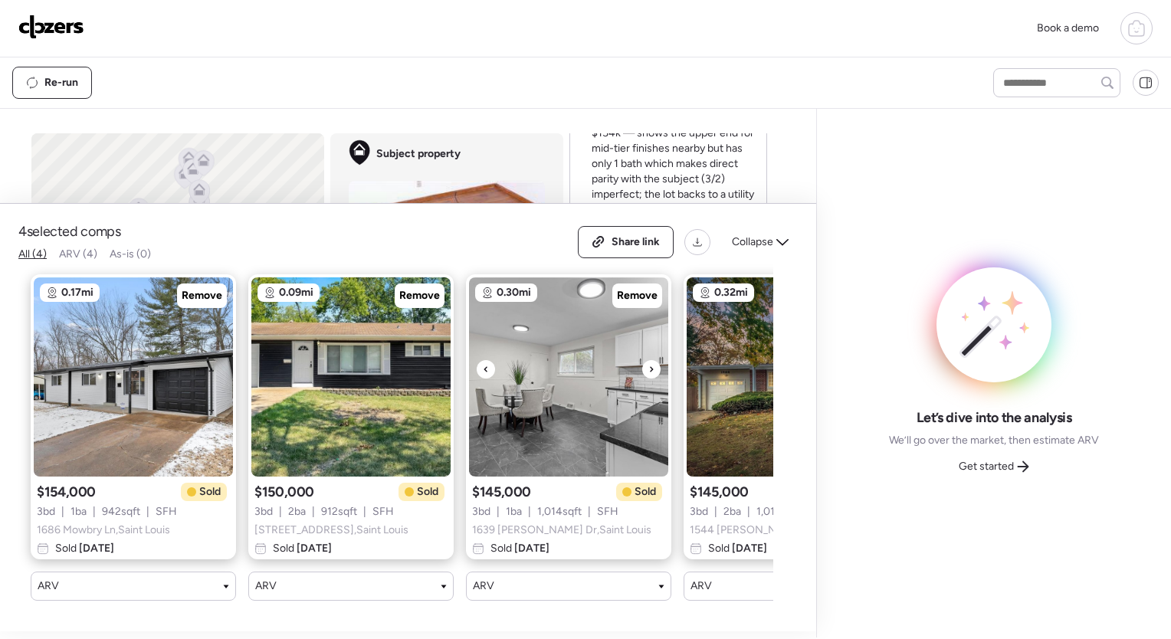
click at [647, 360] on div at bounding box center [651, 369] width 18 height 18
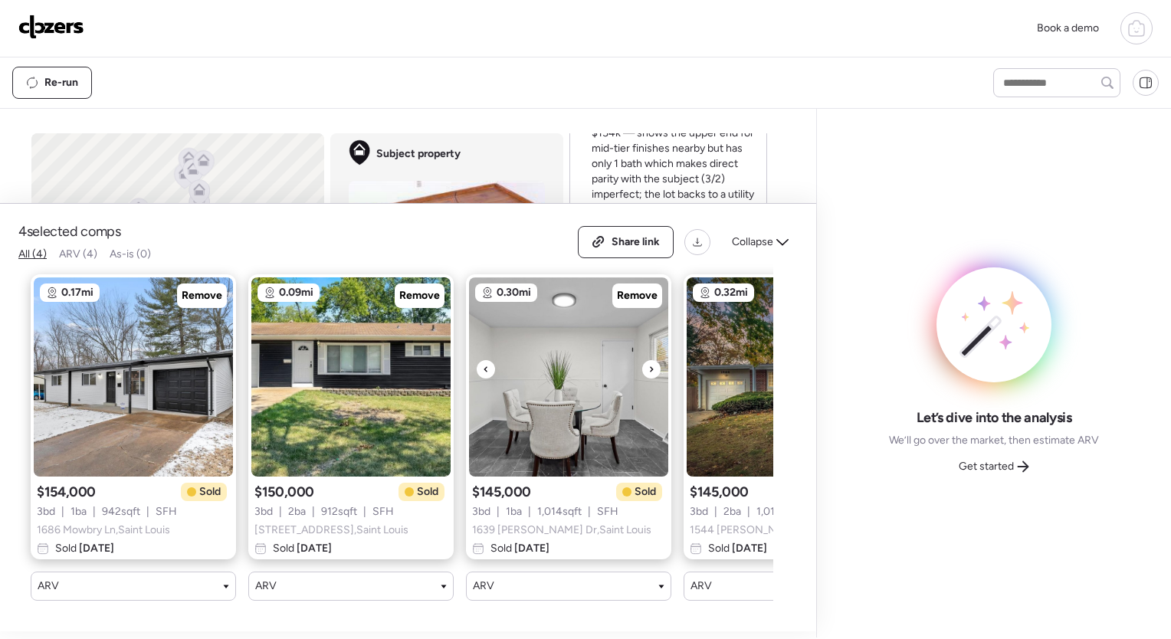
click at [647, 360] on div at bounding box center [651, 369] width 18 height 18
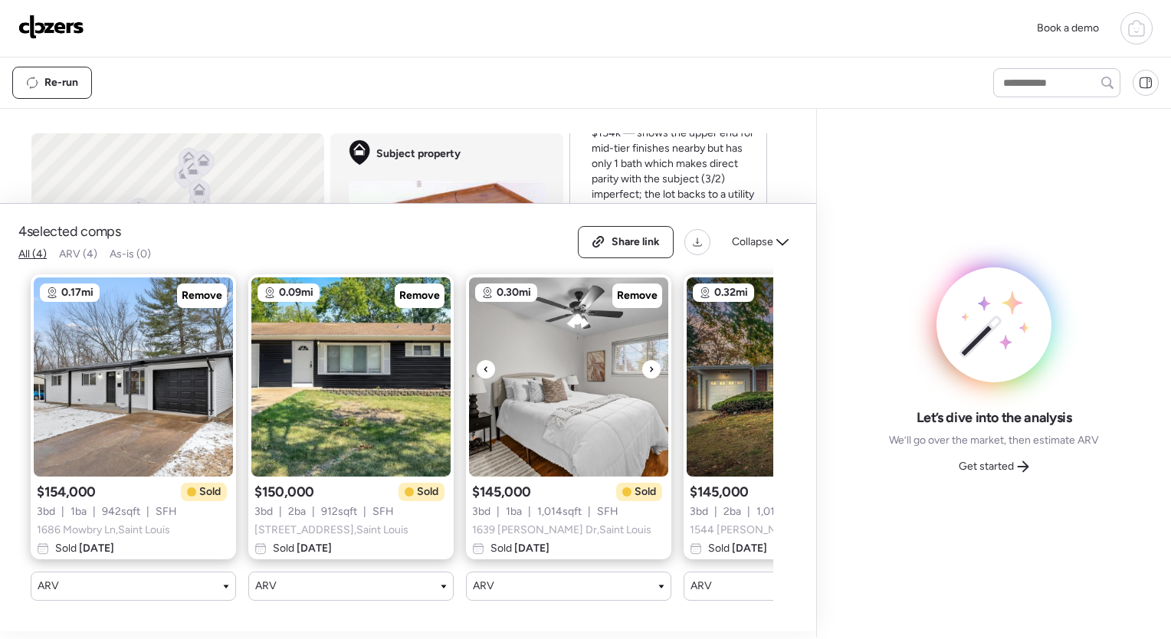
click at [647, 360] on div at bounding box center [651, 369] width 18 height 18
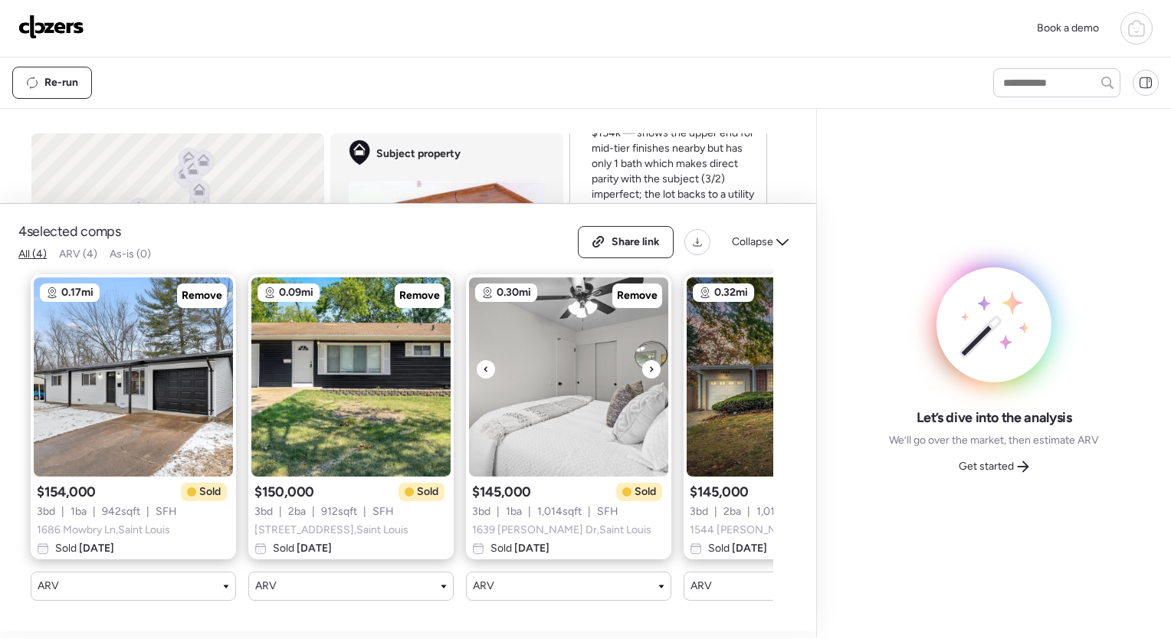
click at [647, 360] on div at bounding box center [651, 369] width 18 height 18
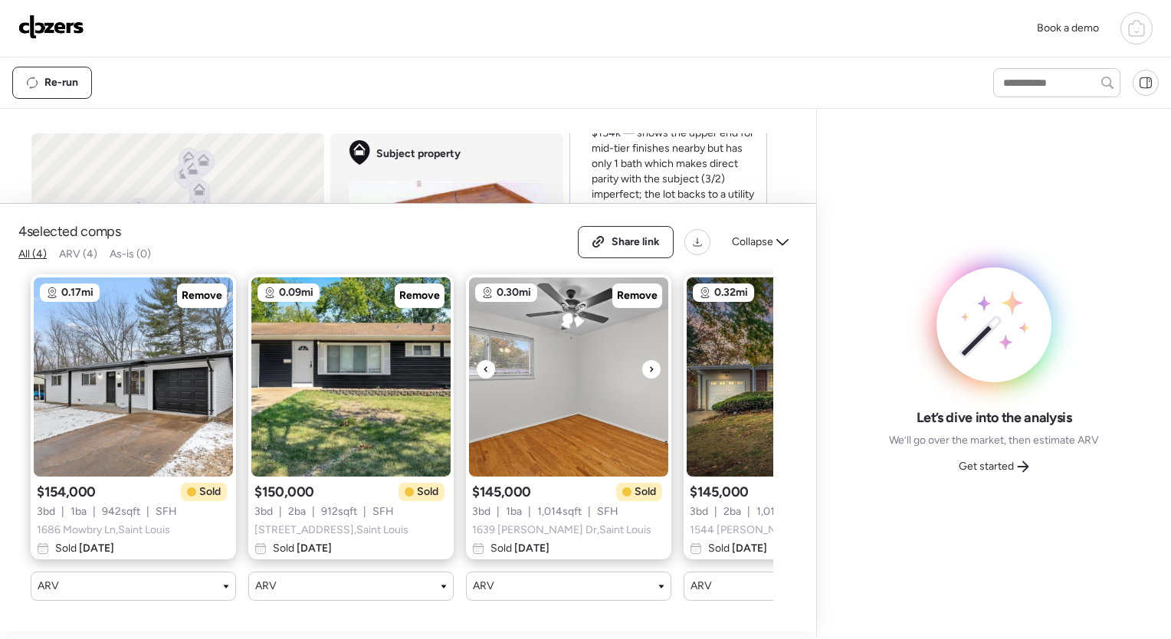
click at [647, 360] on div at bounding box center [651, 369] width 18 height 18
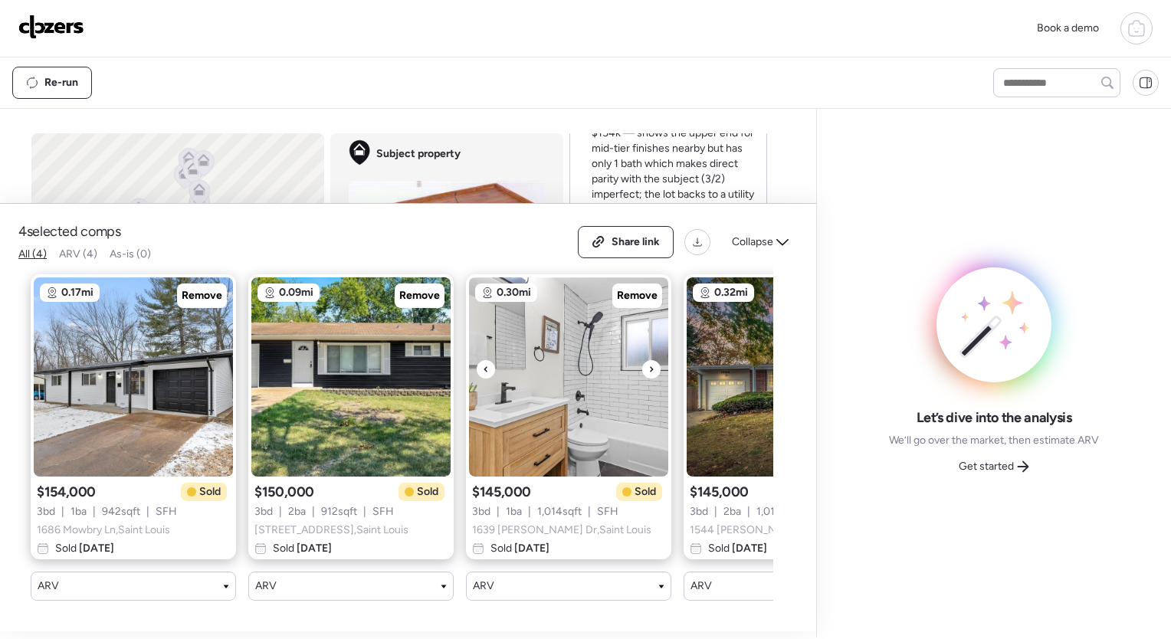
click at [647, 360] on div at bounding box center [651, 369] width 18 height 18
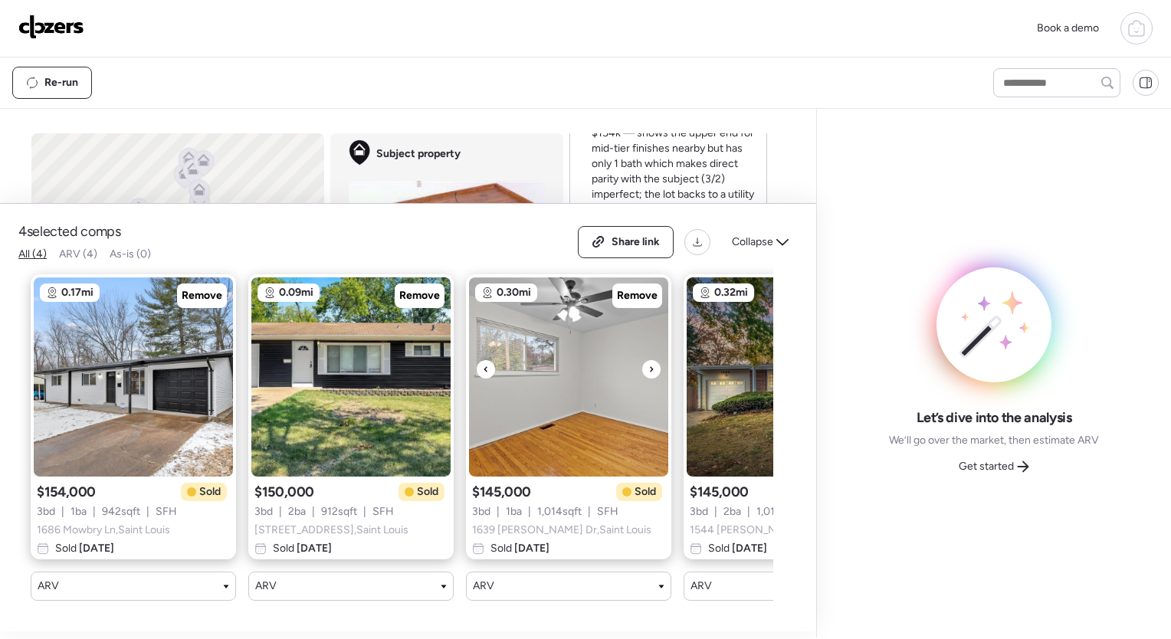
click at [647, 360] on div at bounding box center [651, 369] width 18 height 18
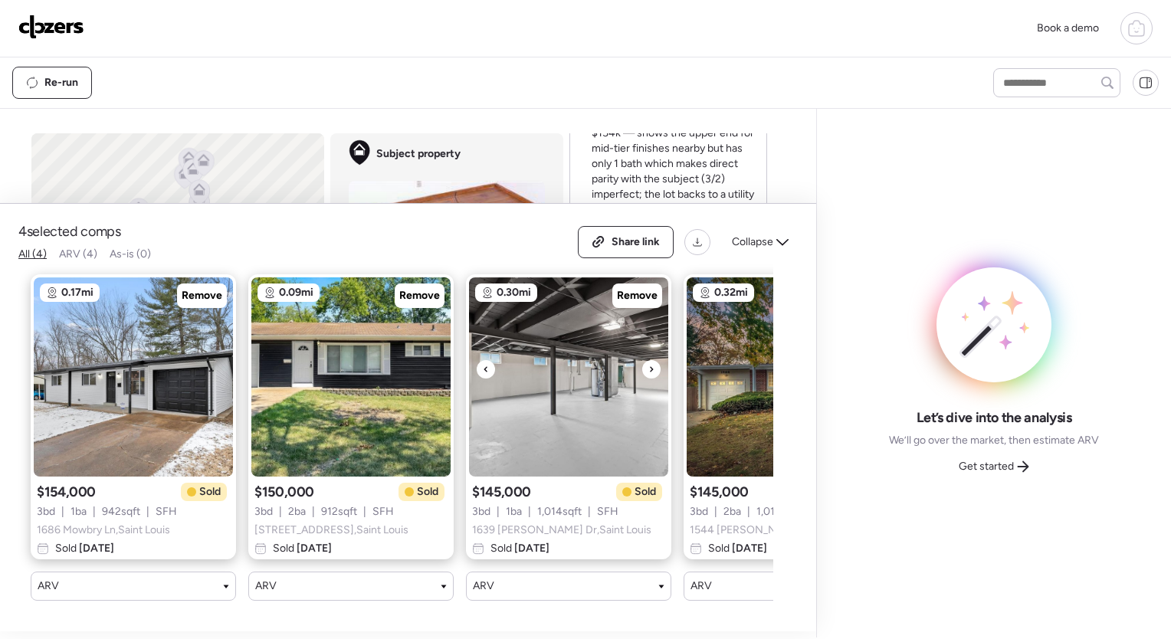
click at [647, 360] on div at bounding box center [651, 369] width 18 height 18
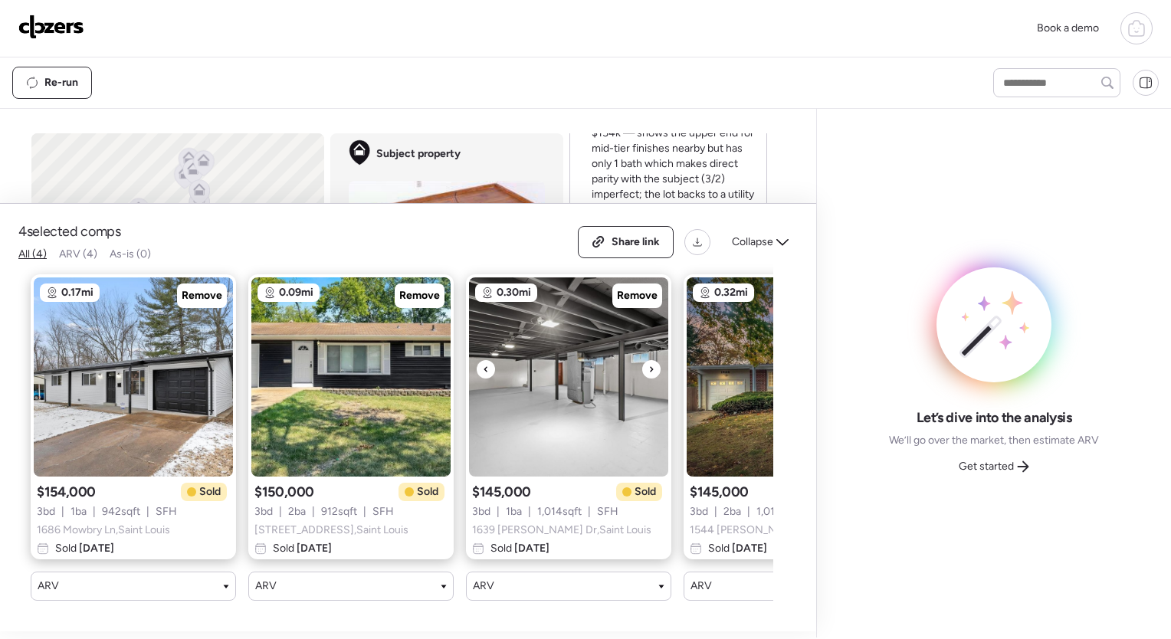
click at [647, 360] on div at bounding box center [651, 369] width 18 height 18
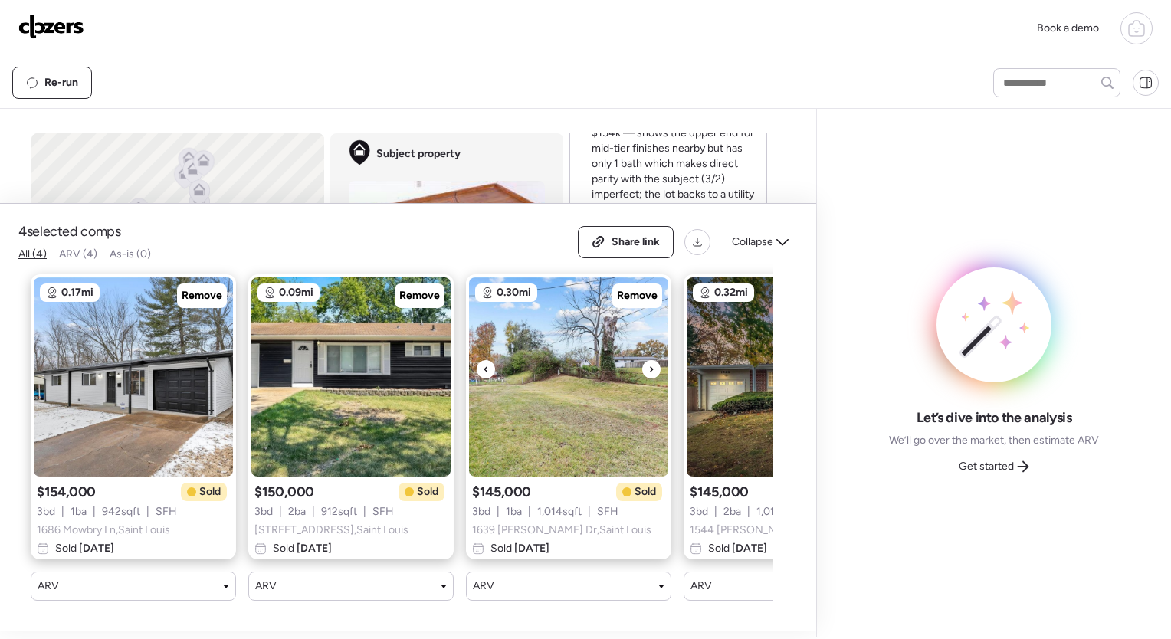
click at [647, 360] on div at bounding box center [651, 369] width 18 height 18
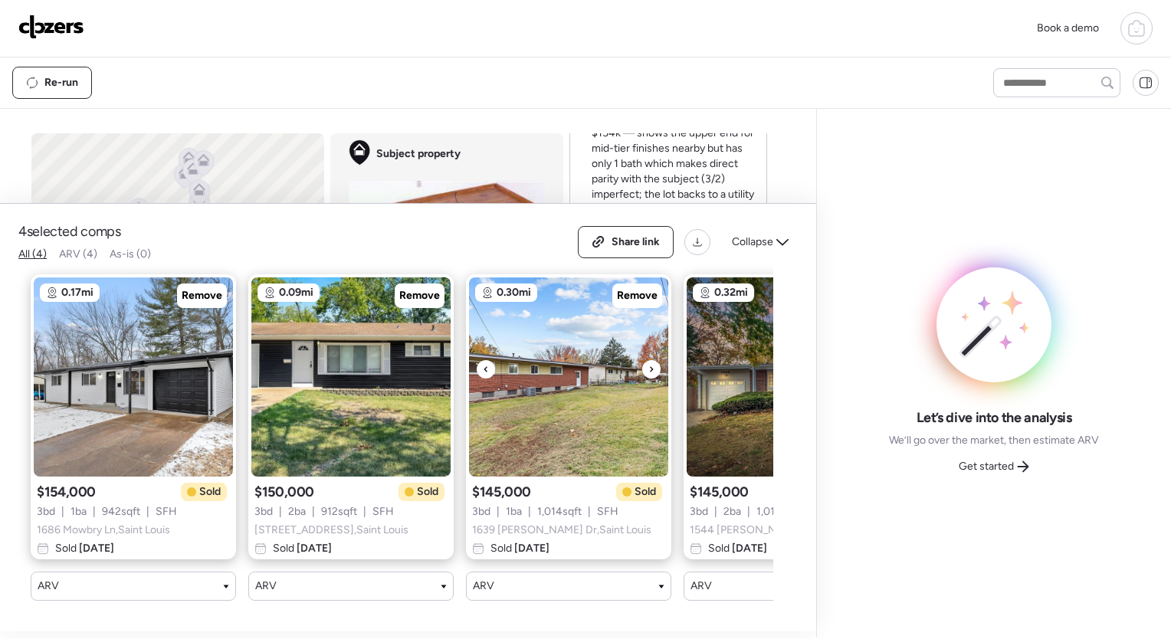
click at [647, 360] on div at bounding box center [651, 369] width 18 height 18
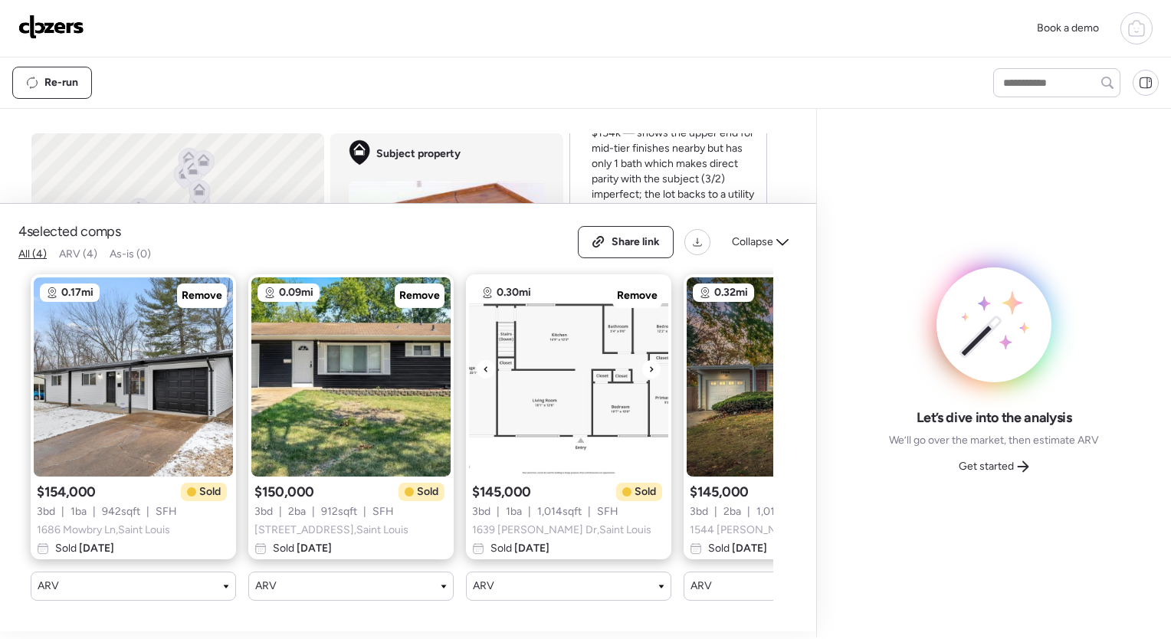
click at [647, 360] on div at bounding box center [651, 369] width 18 height 18
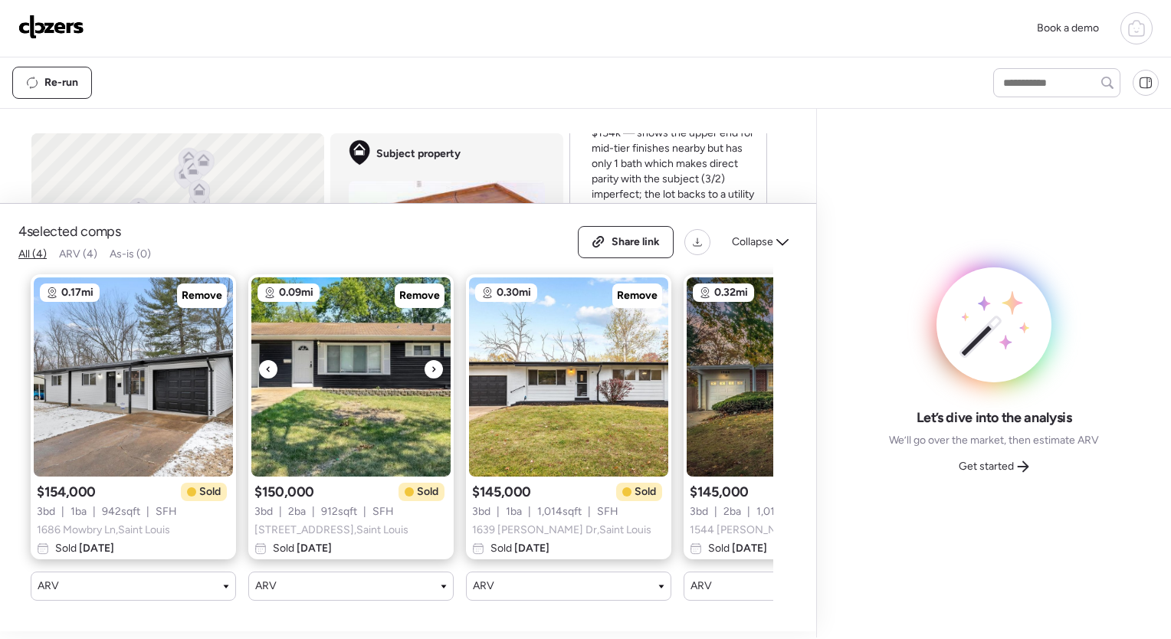
click at [436, 360] on icon at bounding box center [434, 369] width 6 height 18
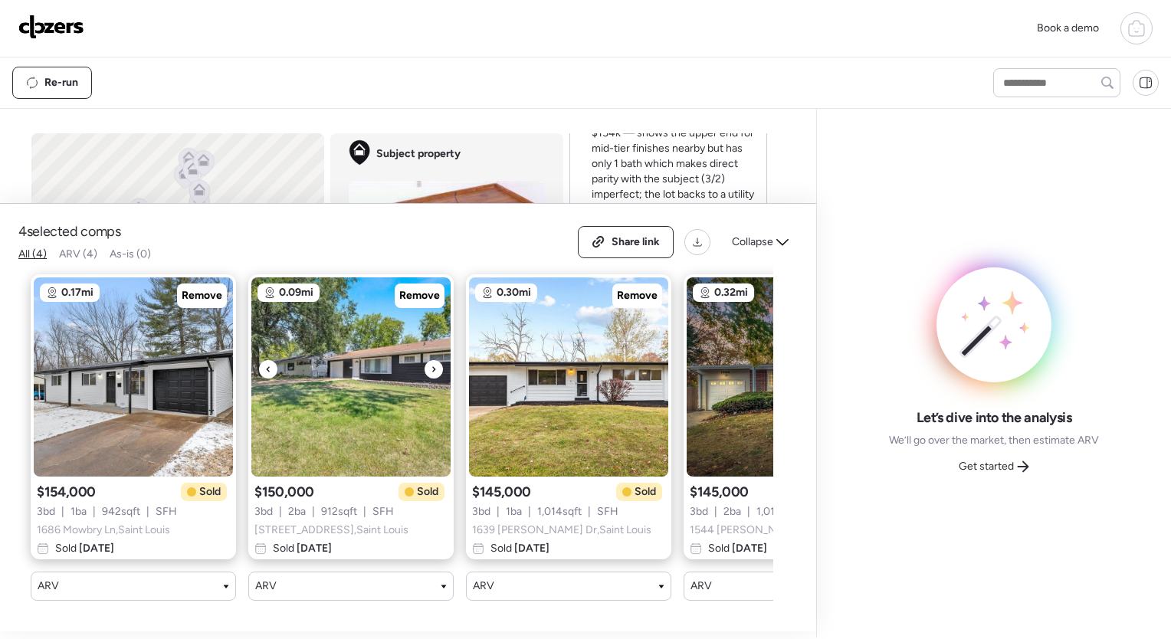
click at [436, 360] on icon at bounding box center [434, 369] width 6 height 18
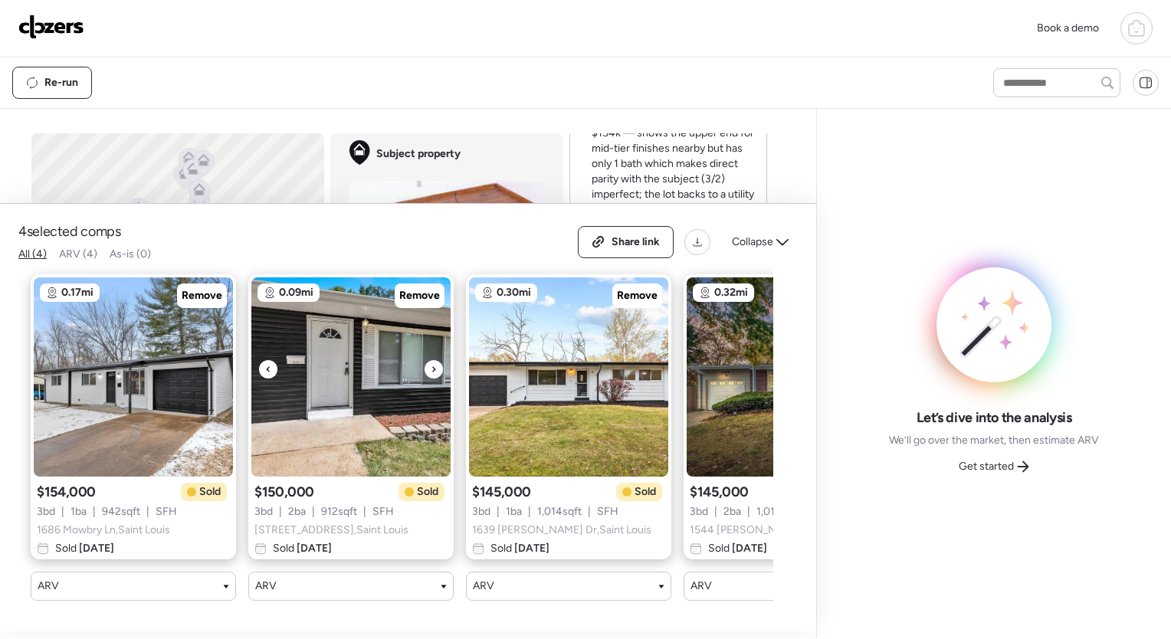
click at [436, 360] on icon at bounding box center [434, 369] width 6 height 18
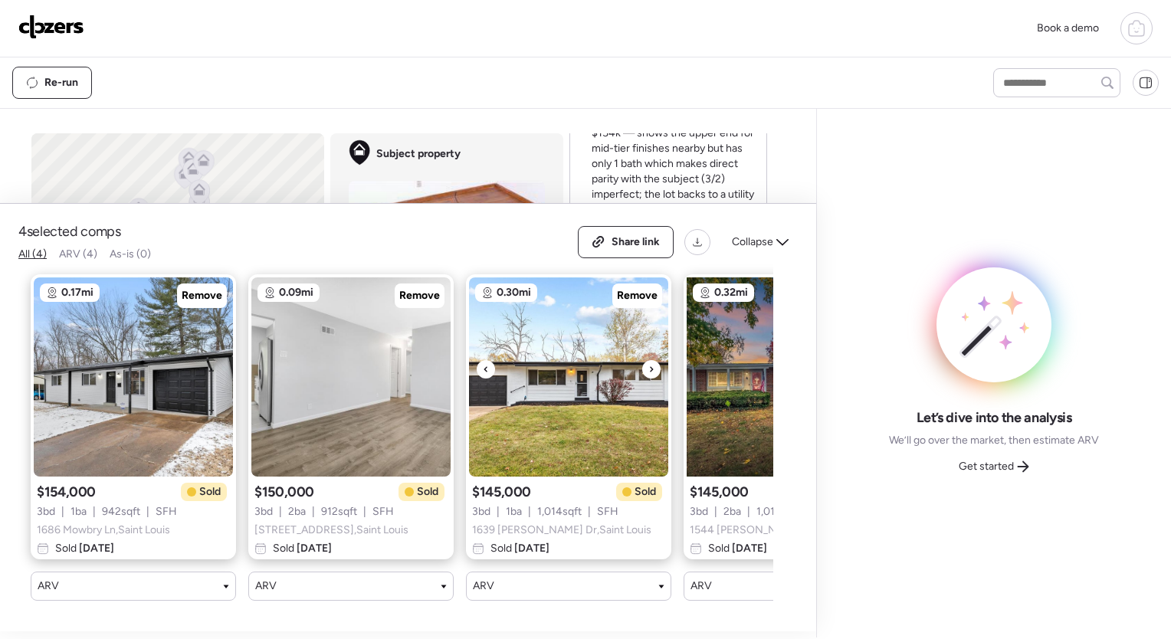
click at [750, 382] on img at bounding box center [726, 376] width 199 height 199
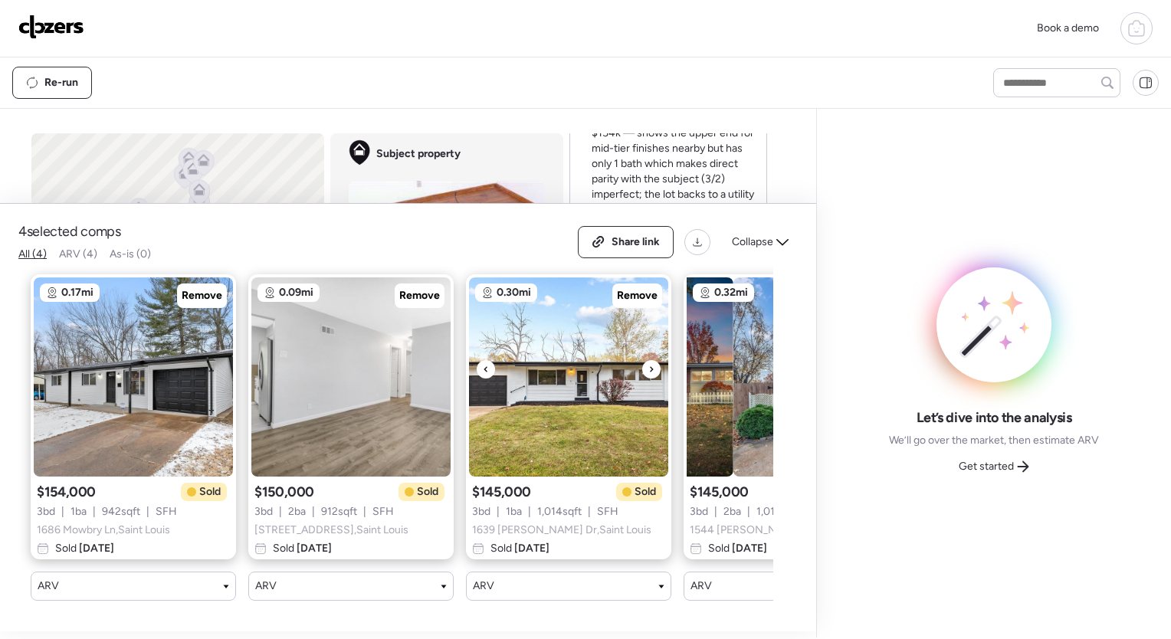
click at [550, 444] on div "0.17mi Remove $154,000 Sold 3 bd | 1 ba | 942 sqft | SFH [STREET_ADDRESS] Sold …" at bounding box center [395, 437] width 755 height 351
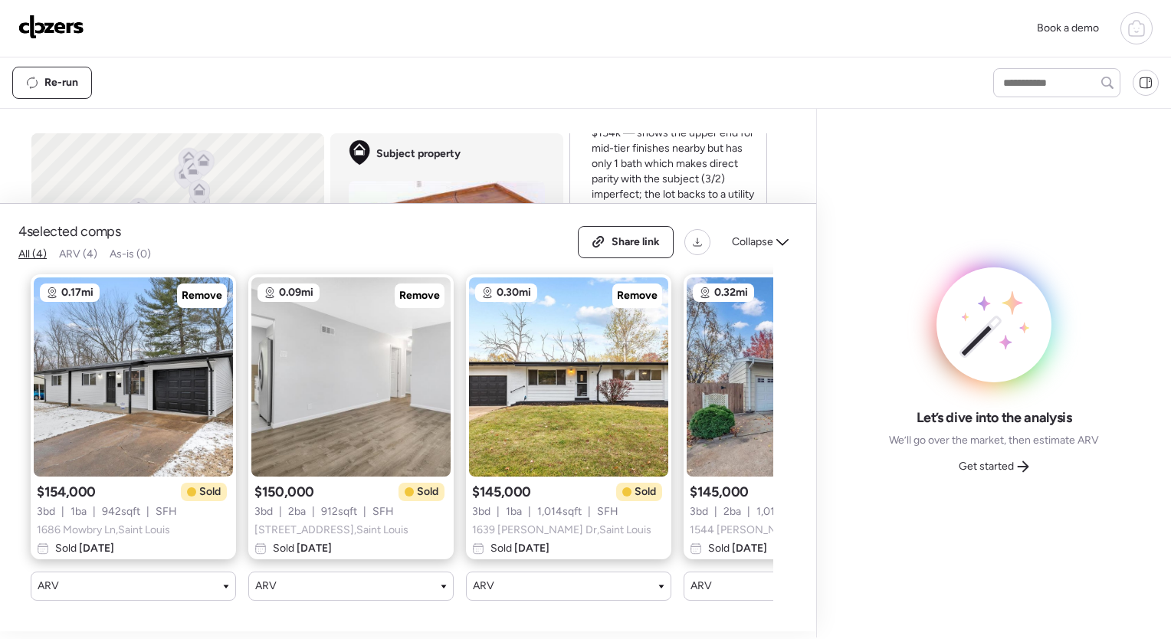
drag, startPoint x: 147, startPoint y: 500, endPoint x: 30, endPoint y: 507, distance: 117.4
click at [30, 507] on div "0.17mi Remove $154,000 Sold 3 bd | 1 ba | 942 sqft | SFH [STREET_ADDRESS] Sold …" at bounding box center [395, 437] width 755 height 351
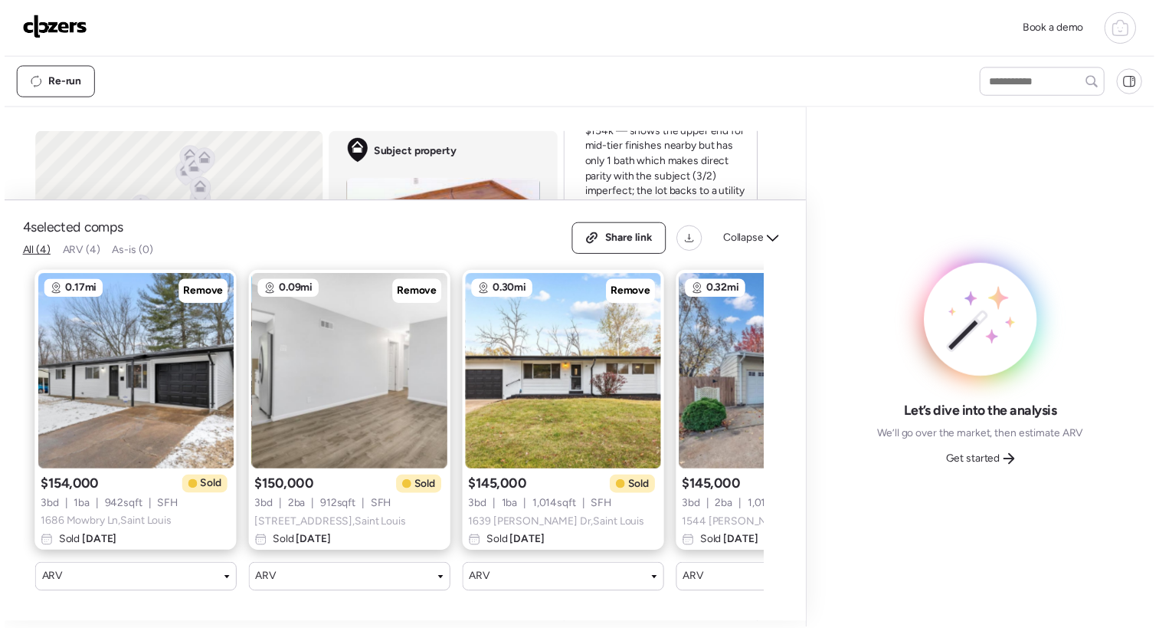
scroll to position [0, 127]
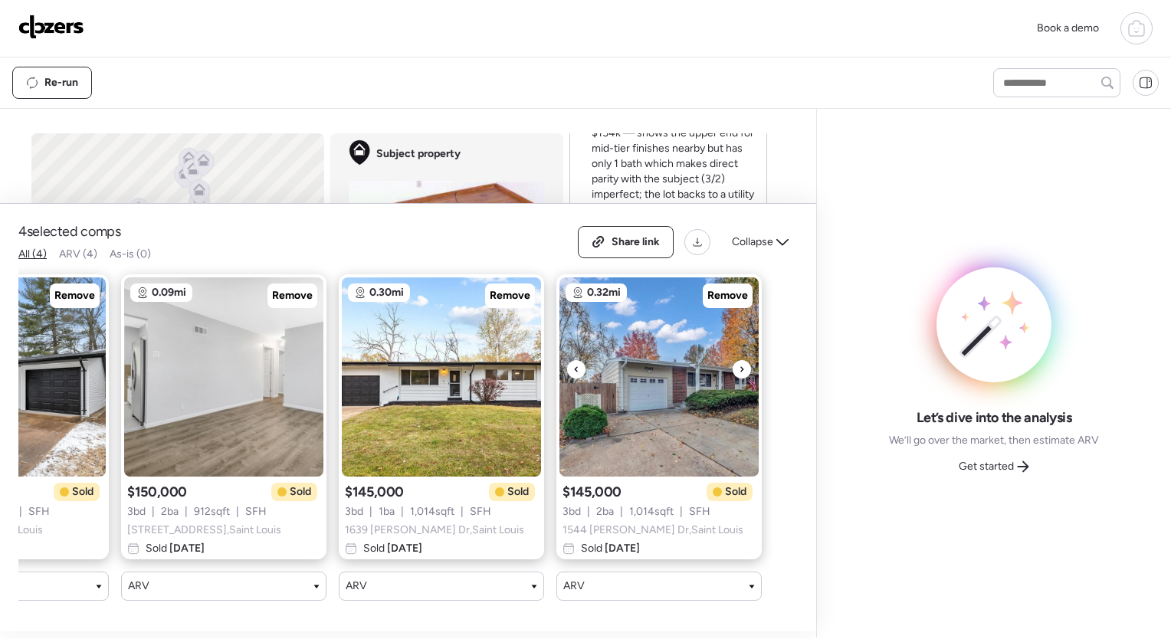
click at [745, 360] on div at bounding box center [742, 369] width 18 height 18
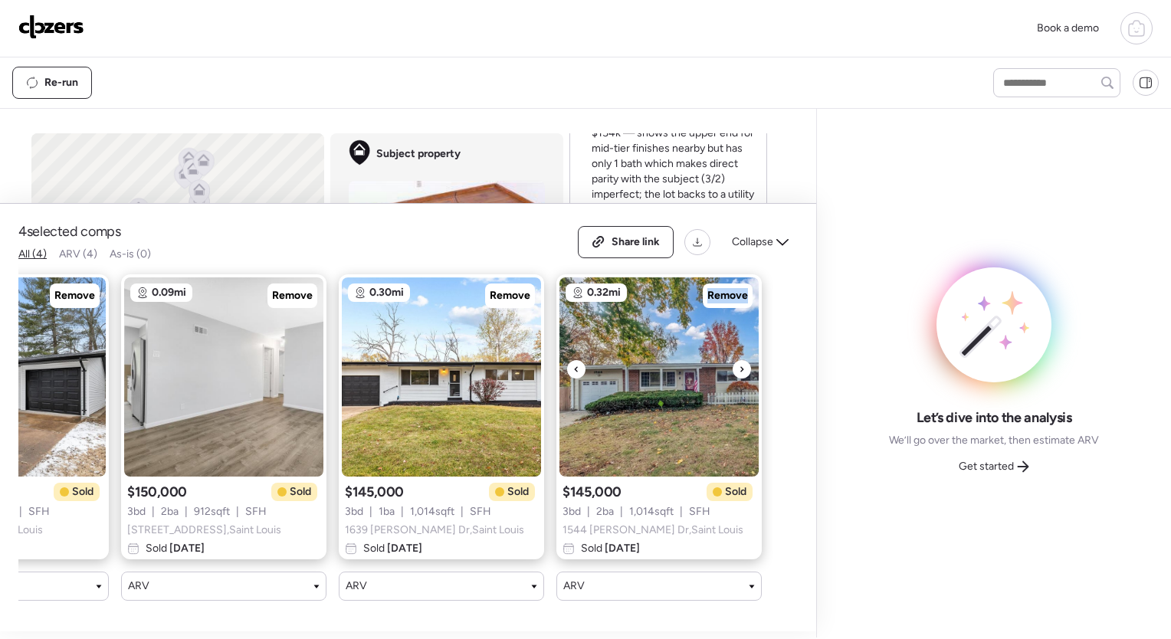
click at [745, 360] on div at bounding box center [742, 369] width 18 height 18
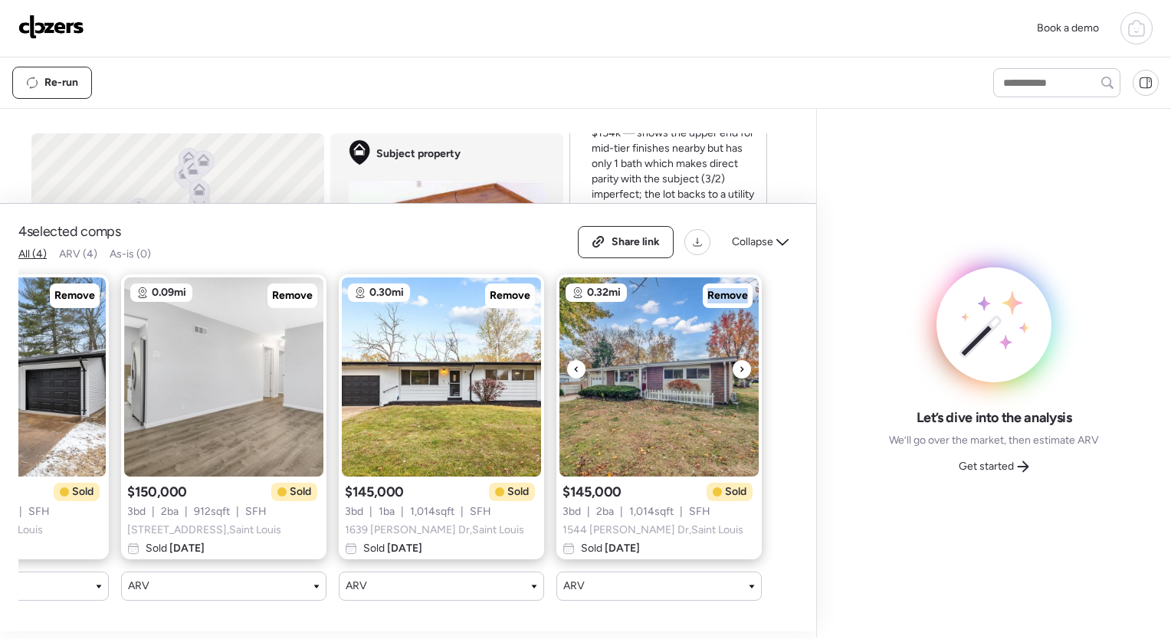
click at [745, 360] on div at bounding box center [742, 369] width 18 height 18
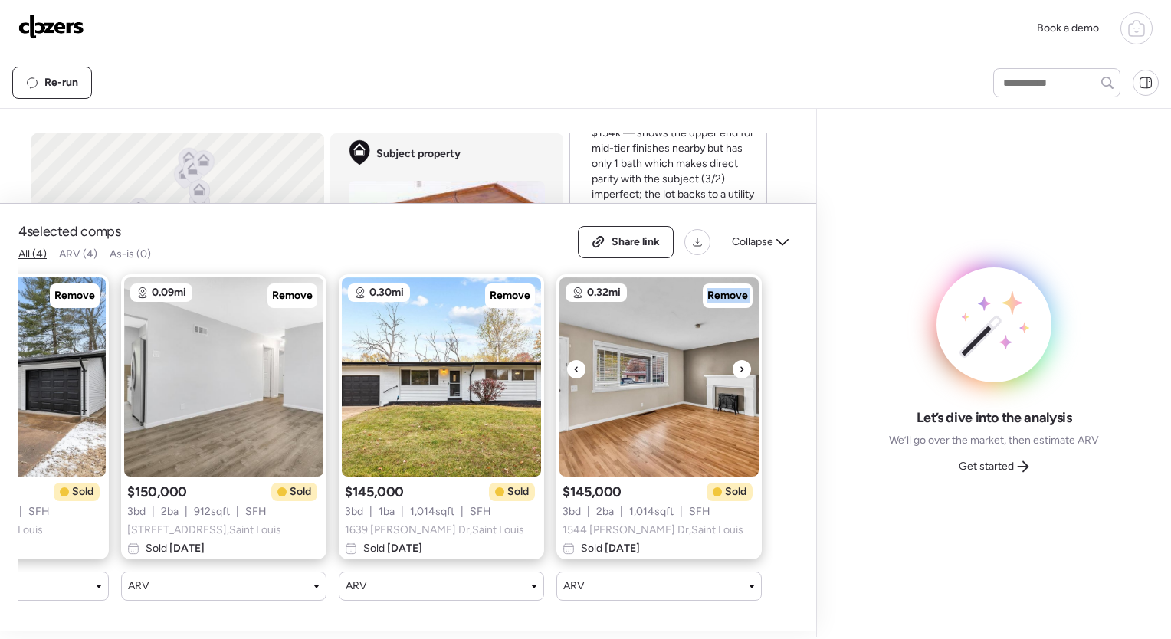
click at [745, 360] on div at bounding box center [742, 369] width 18 height 18
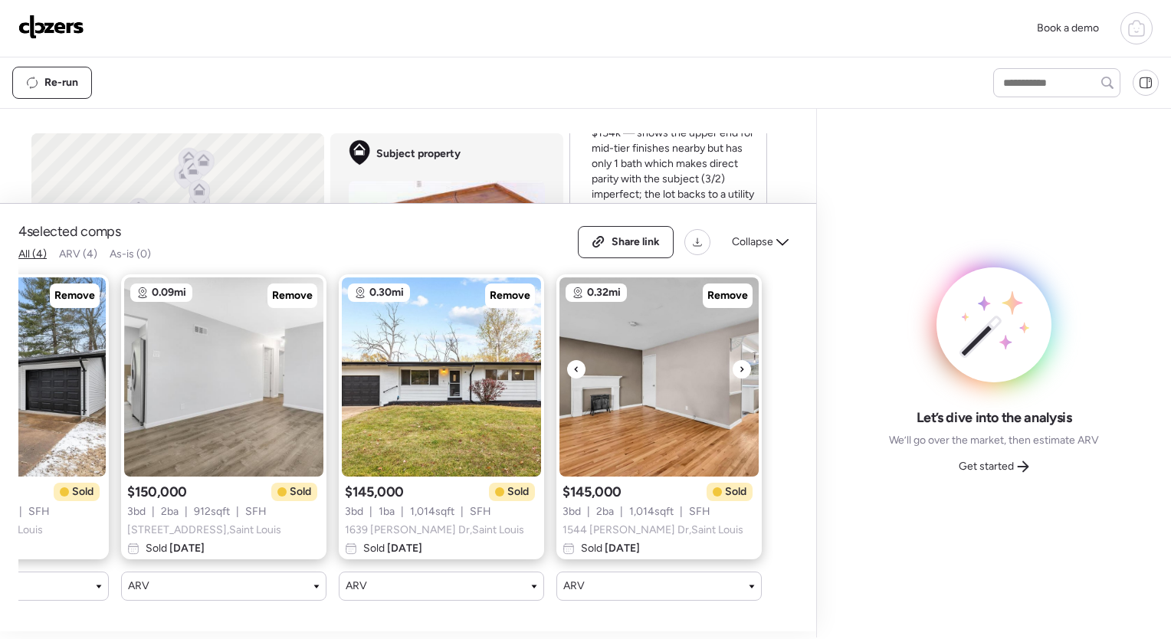
click at [745, 360] on div at bounding box center [742, 369] width 18 height 18
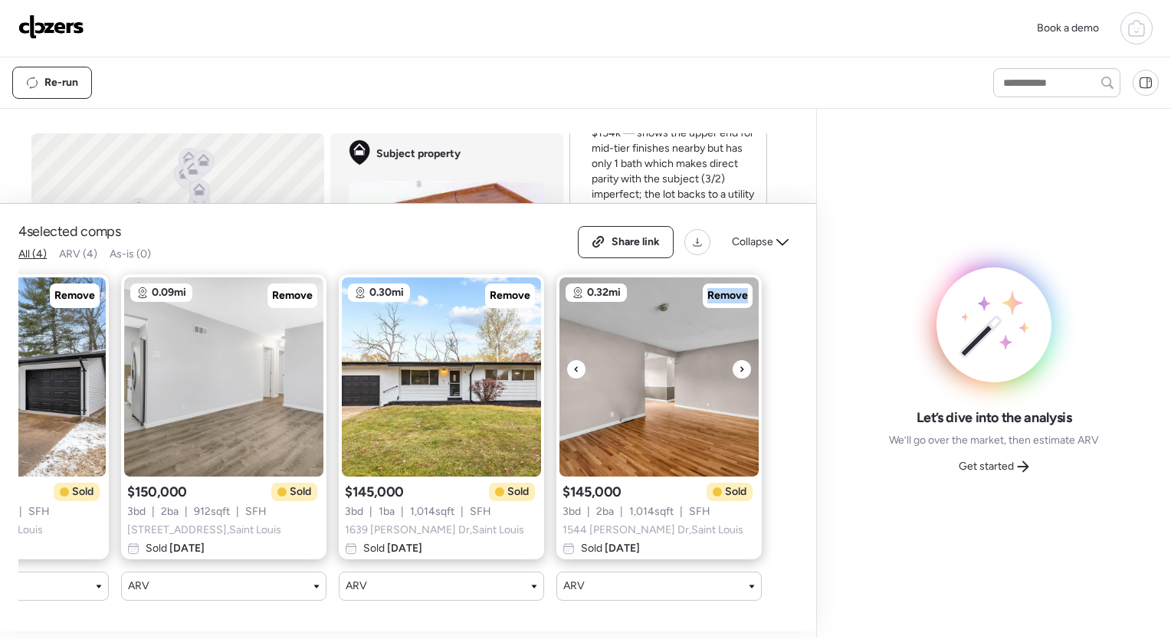
click at [745, 360] on div at bounding box center [742, 369] width 18 height 18
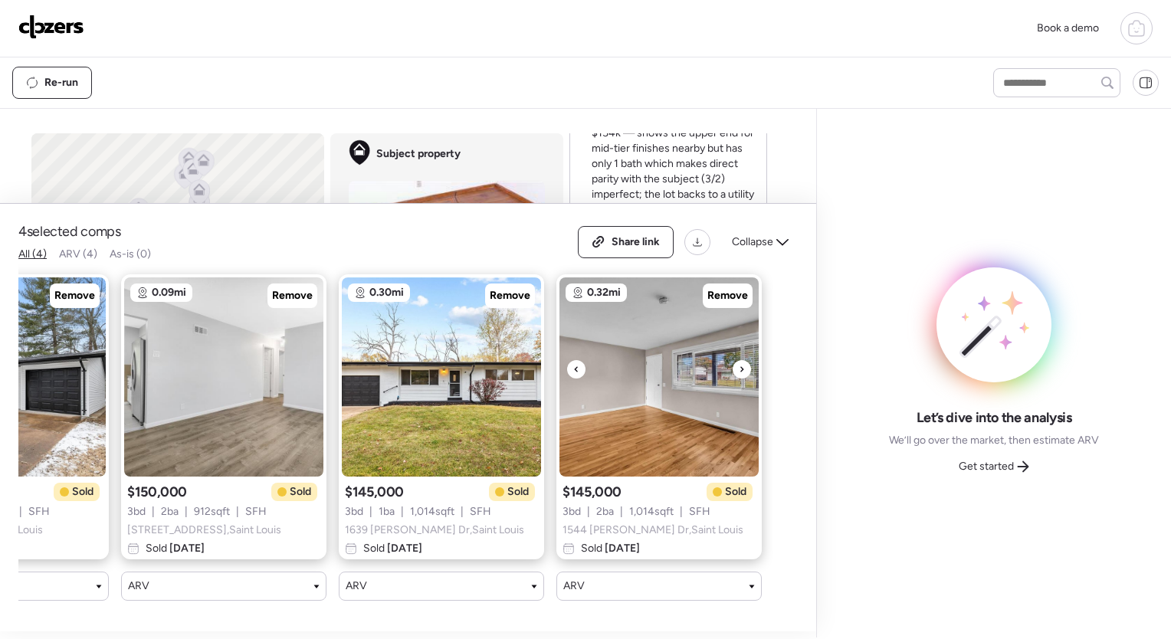
click at [745, 360] on div at bounding box center [742, 369] width 18 height 18
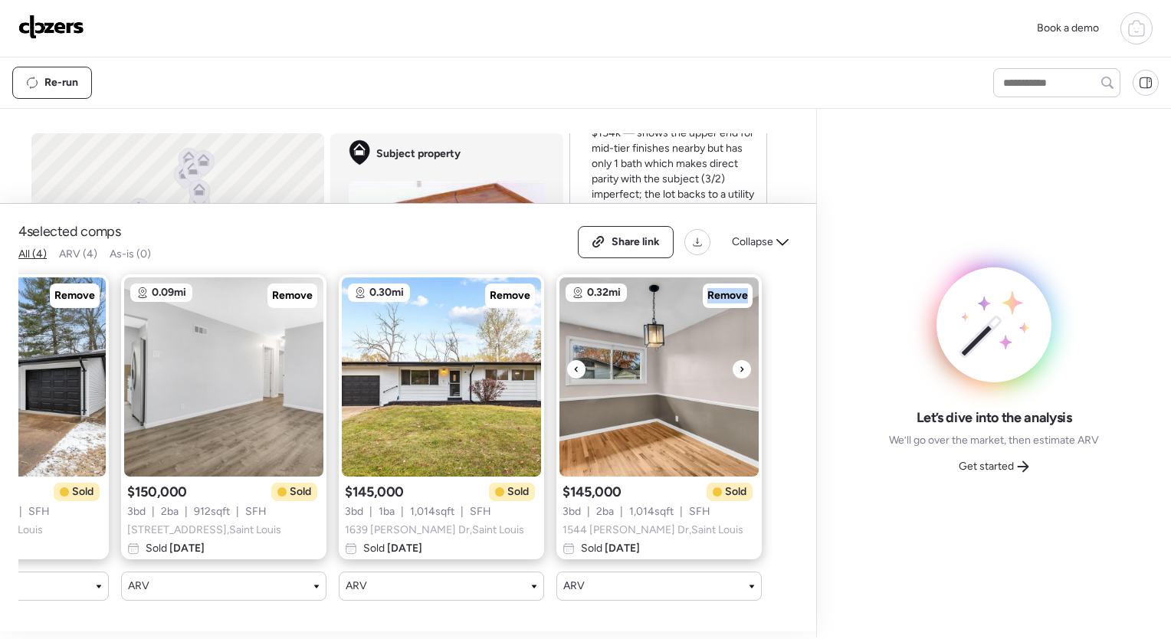
click at [745, 360] on div at bounding box center [742, 369] width 18 height 18
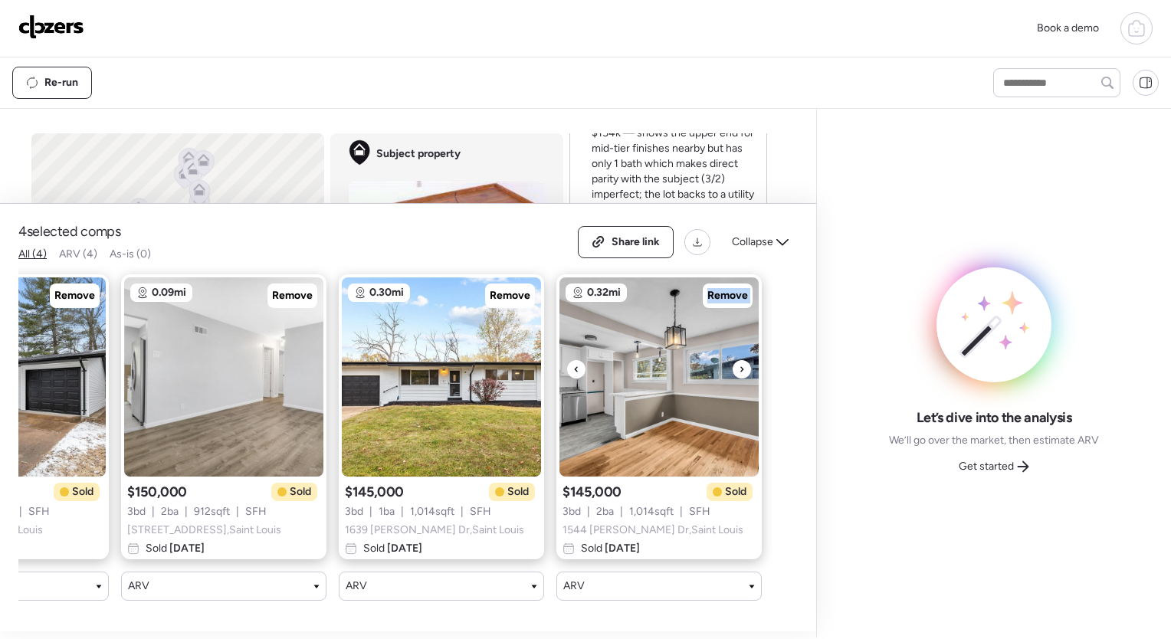
click at [745, 360] on div at bounding box center [742, 369] width 18 height 18
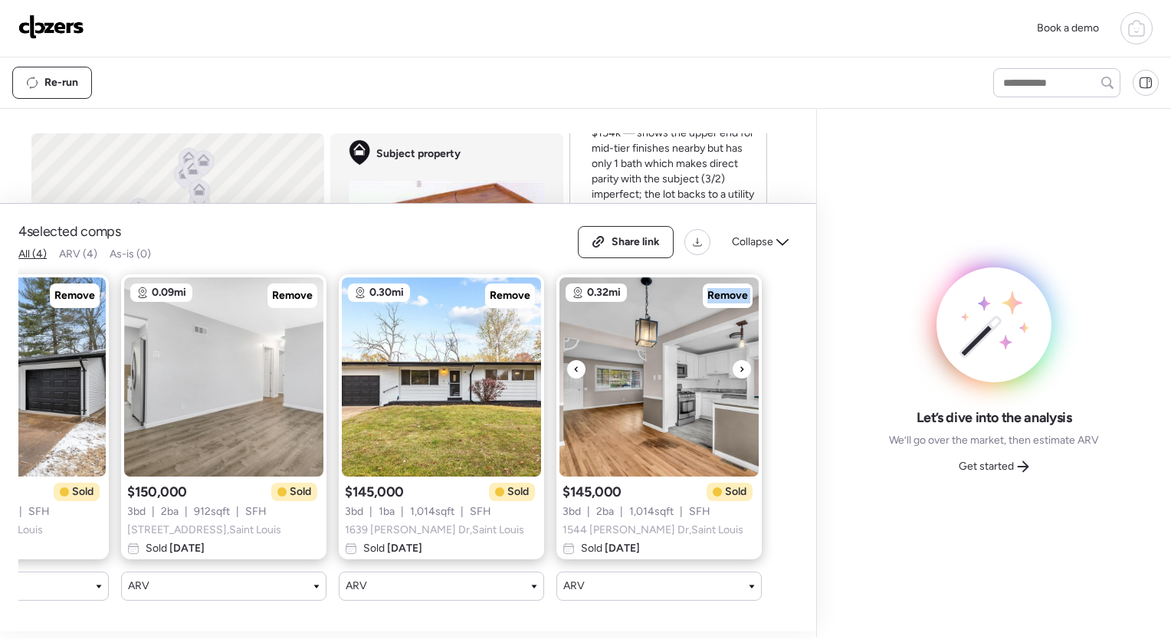
click at [745, 360] on div at bounding box center [742, 369] width 18 height 18
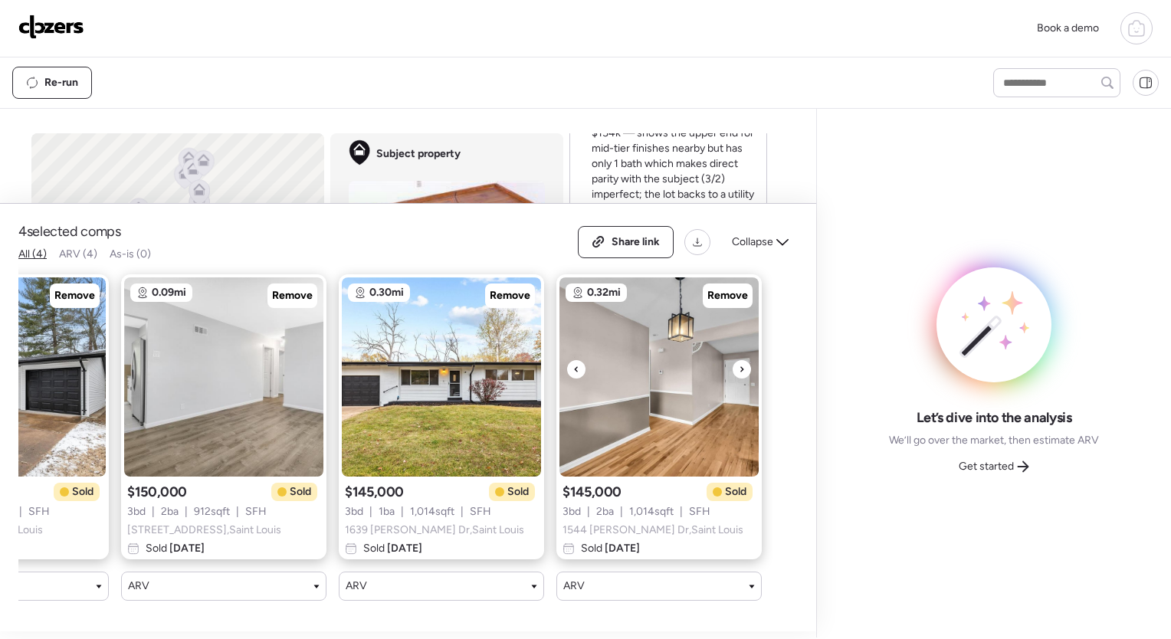
click at [745, 360] on div at bounding box center [742, 369] width 18 height 18
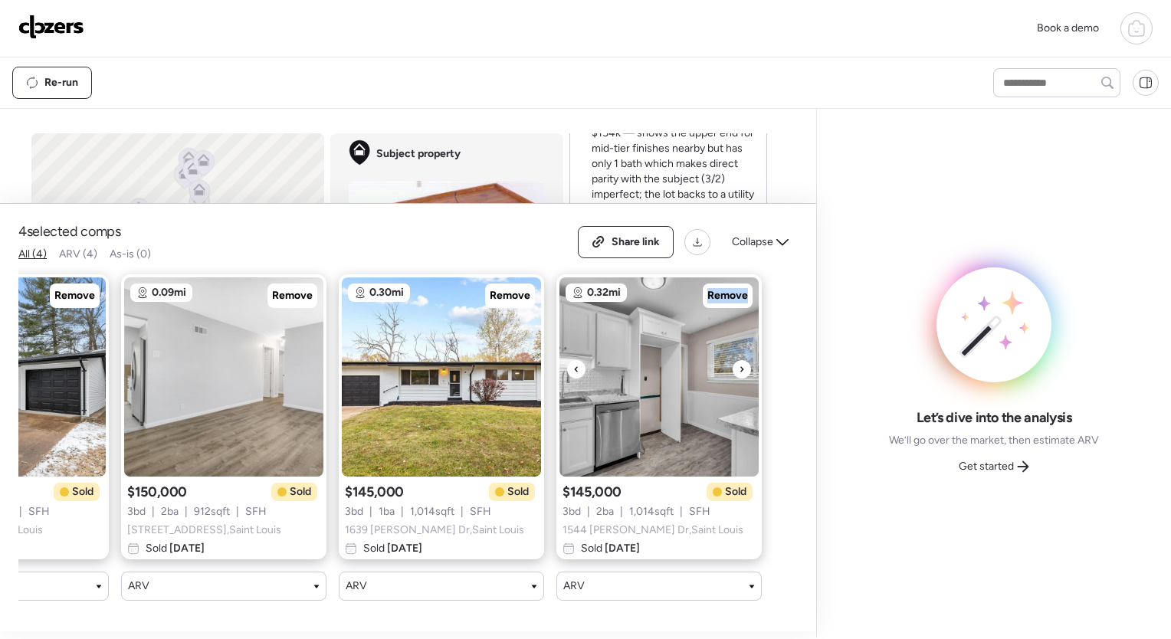
click at [745, 360] on div at bounding box center [742, 369] width 18 height 18
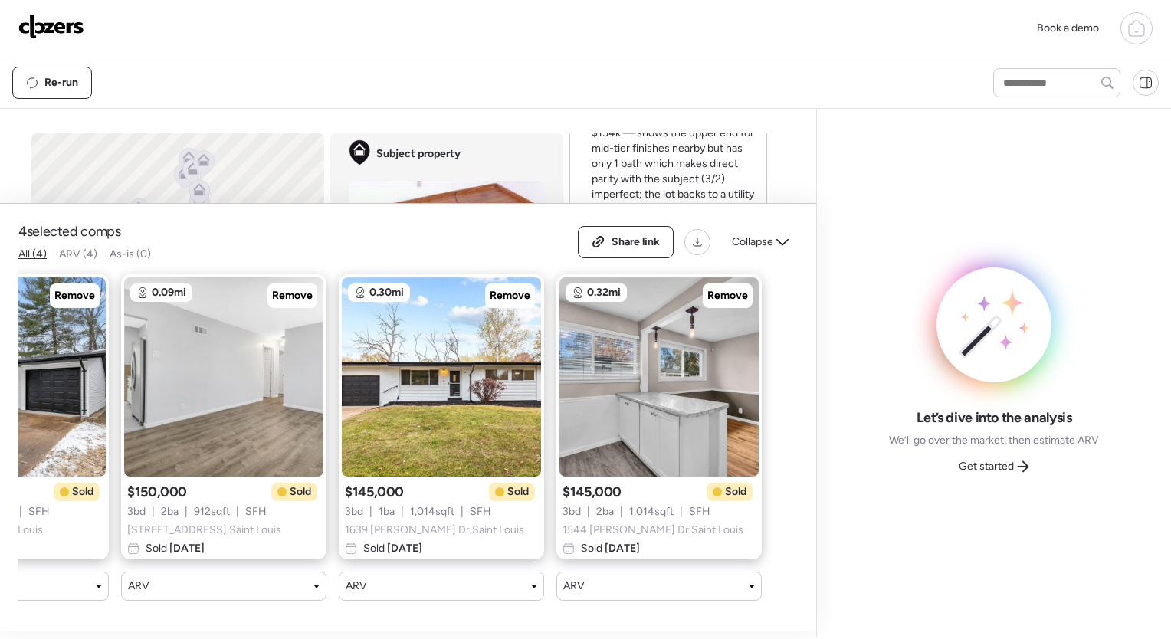
click at [907, 248] on div "Let’s dive into the analysis We’ll go over the market, then estimate ARV Get st…" at bounding box center [994, 373] width 330 height 504
click at [1134, 30] on icon at bounding box center [1136, 28] width 18 height 18
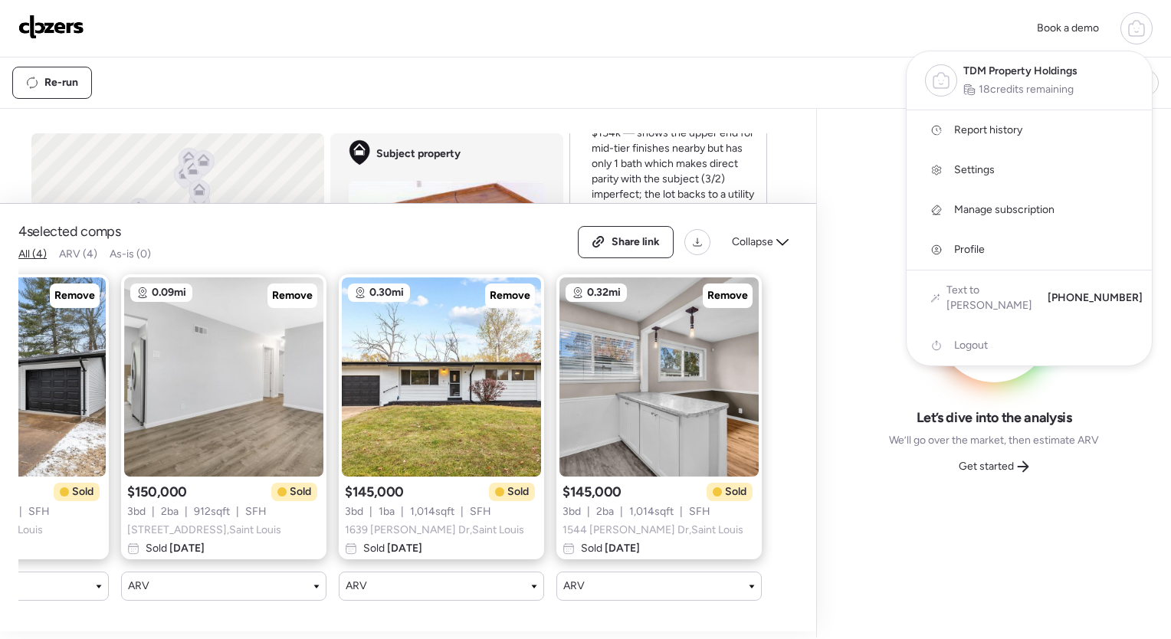
click at [1134, 30] on icon at bounding box center [1136, 28] width 18 height 18
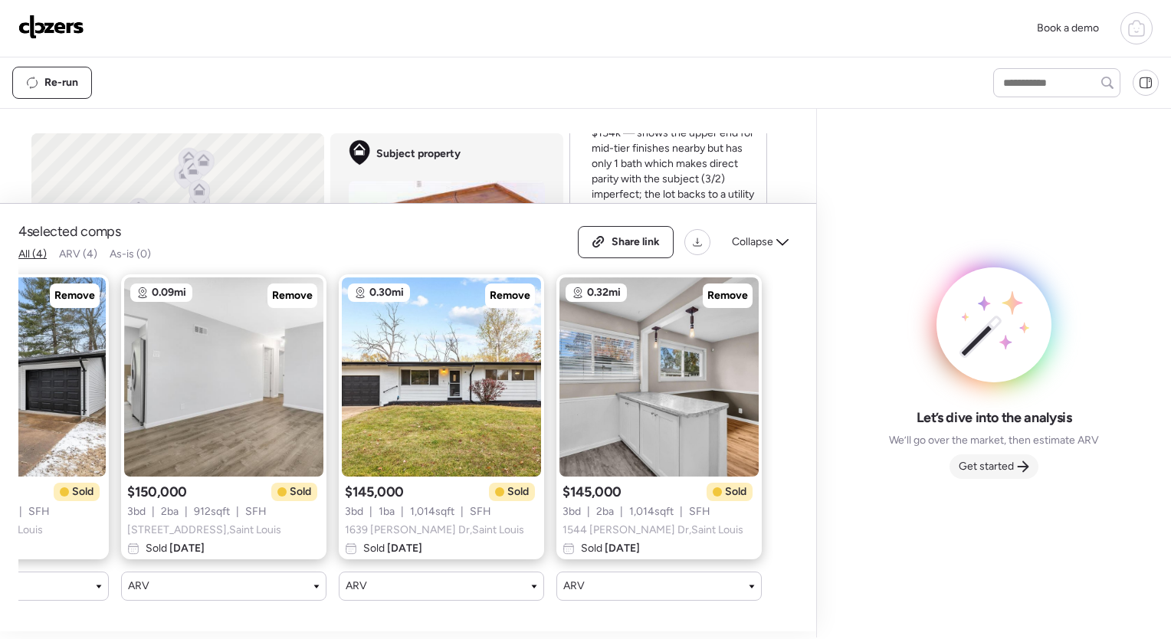
click at [1007, 468] on span "Get started" at bounding box center [986, 466] width 55 height 15
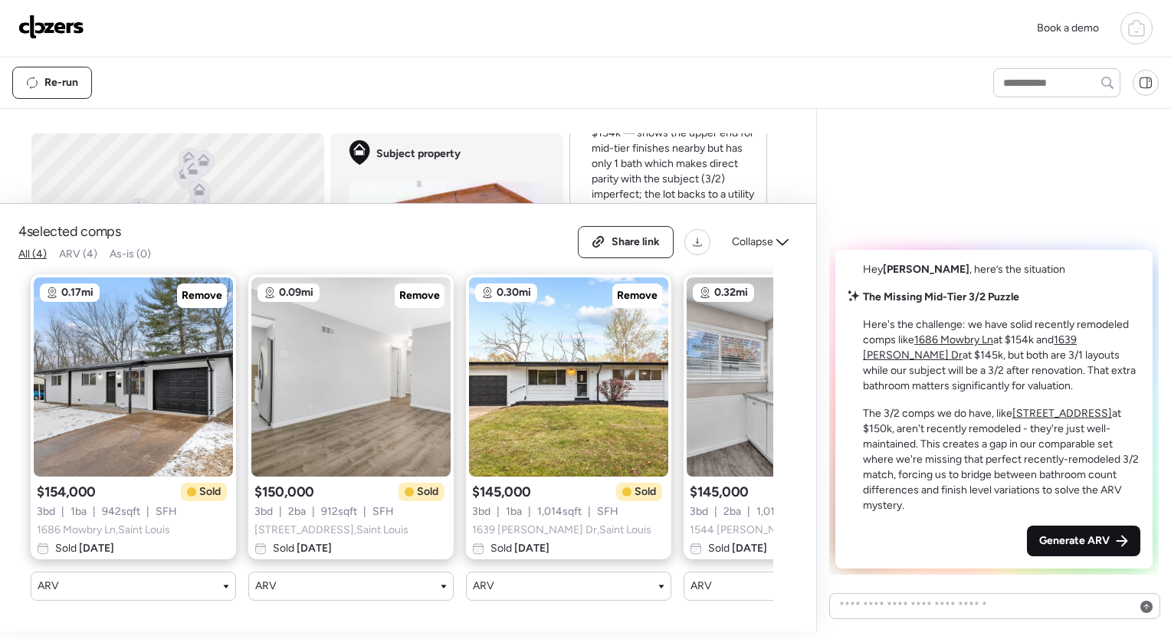
click at [1071, 547] on span "Generate ARV" at bounding box center [1074, 540] width 71 height 15
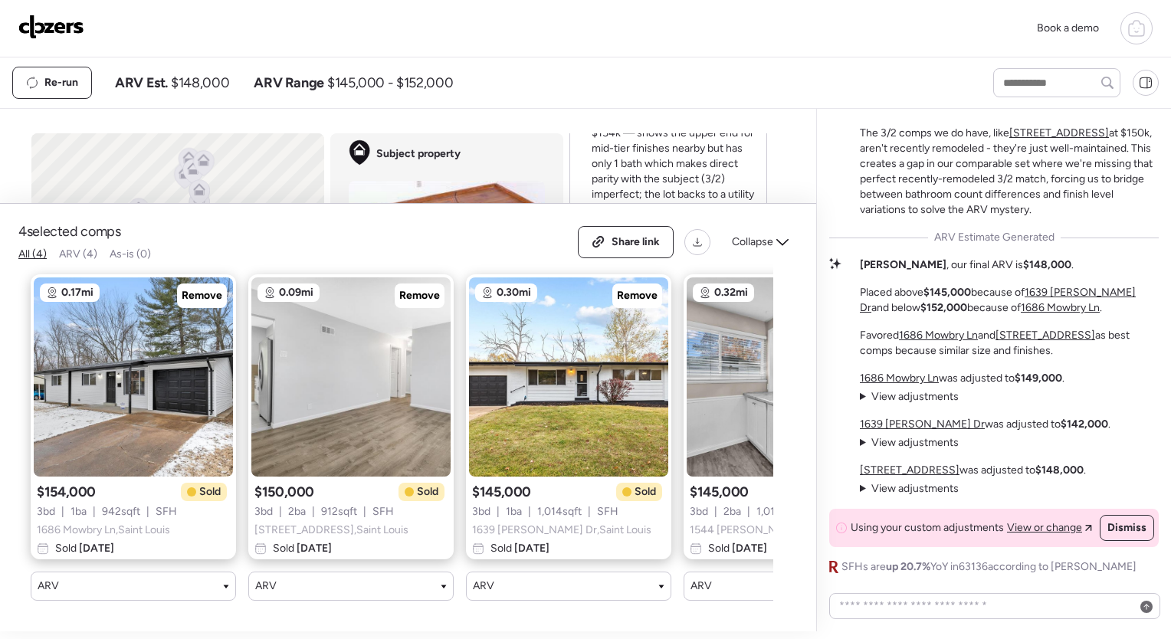
click at [1023, 261] on strong "$148,000" at bounding box center [1047, 264] width 48 height 13
drag, startPoint x: 1002, startPoint y: 261, endPoint x: 981, endPoint y: 265, distance: 21.9
click at [981, 265] on p "[PERSON_NAME] , our final ARV is $148,000 ." at bounding box center [967, 264] width 214 height 15
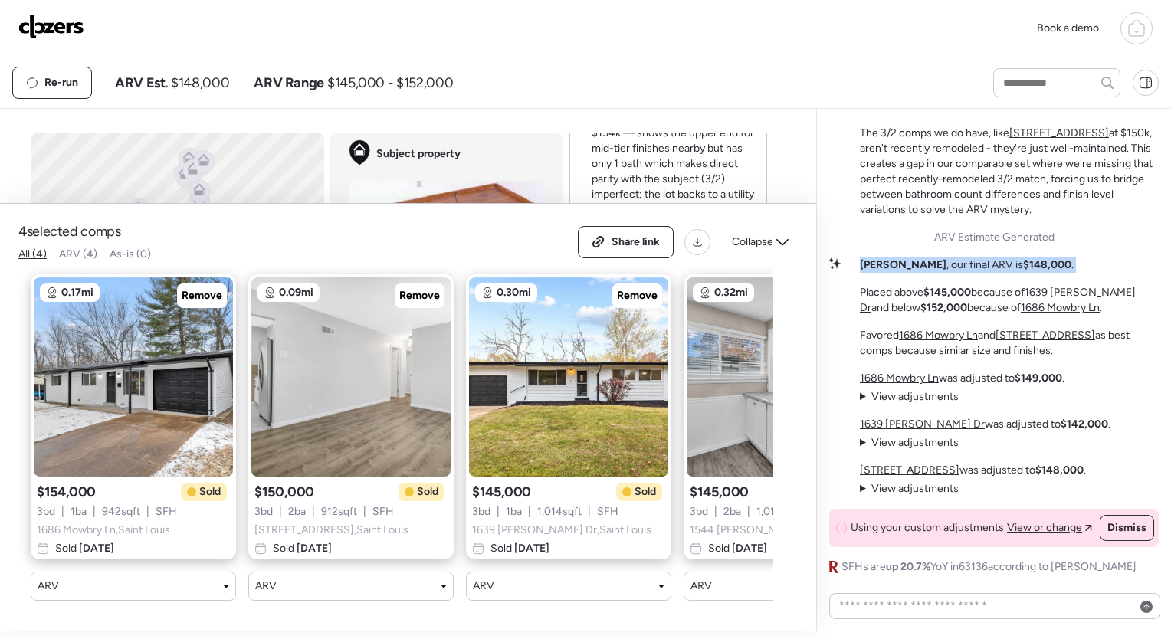
click at [1023, 262] on strong "$148,000" at bounding box center [1047, 264] width 48 height 13
drag, startPoint x: 985, startPoint y: 262, endPoint x: 1028, endPoint y: 259, distance: 43.0
click at [1028, 259] on strong "$148,000" at bounding box center [1047, 264] width 48 height 13
